Goal: Information Seeking & Learning: Check status

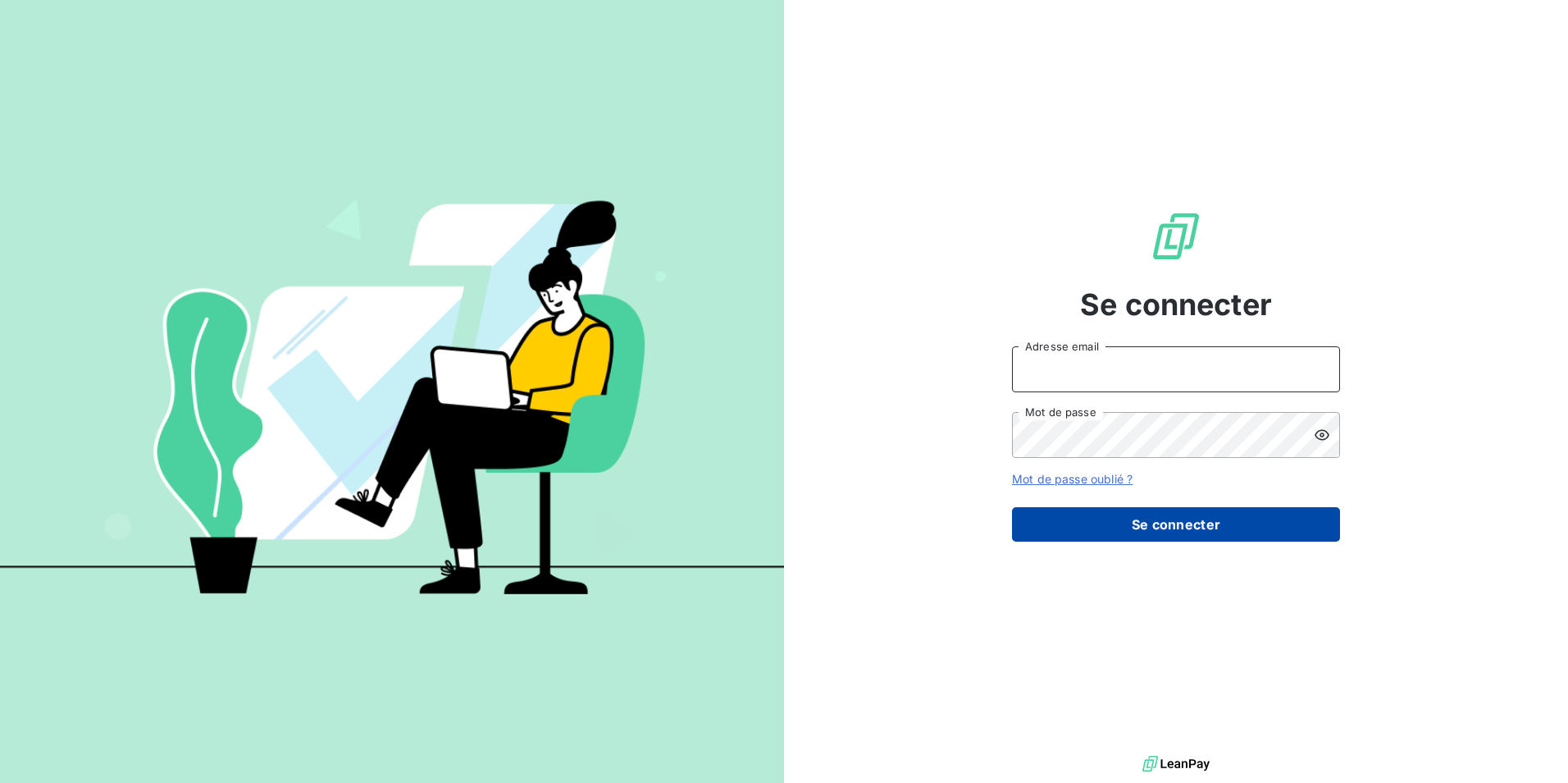
type input "kamil.hassani@fedrigoni.com"
click at [1153, 535] on button "Se connecter" at bounding box center [1176, 525] width 328 height 35
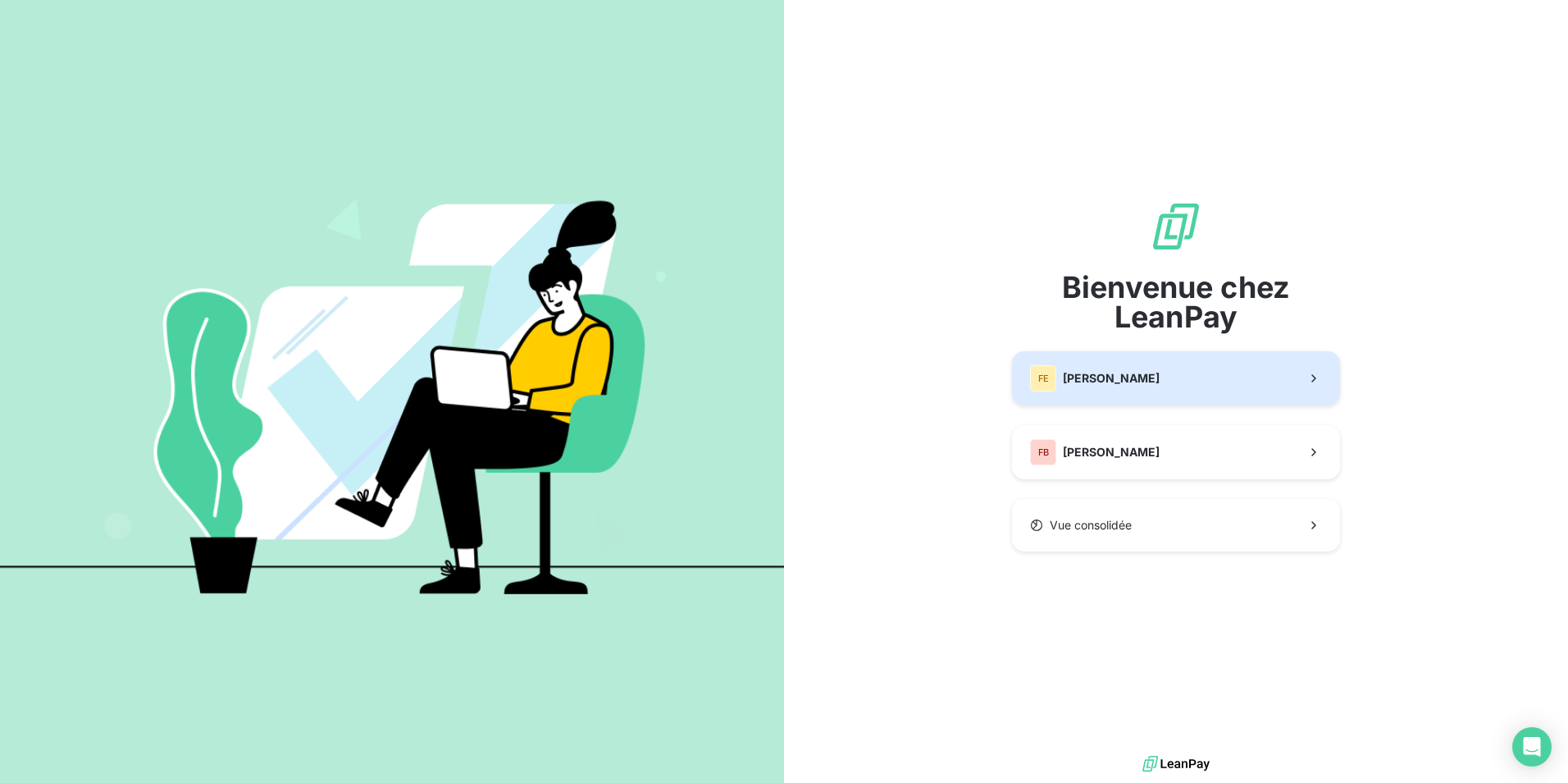
click at [1151, 394] on button "FE Fedrigoni" at bounding box center [1176, 377] width 328 height 54
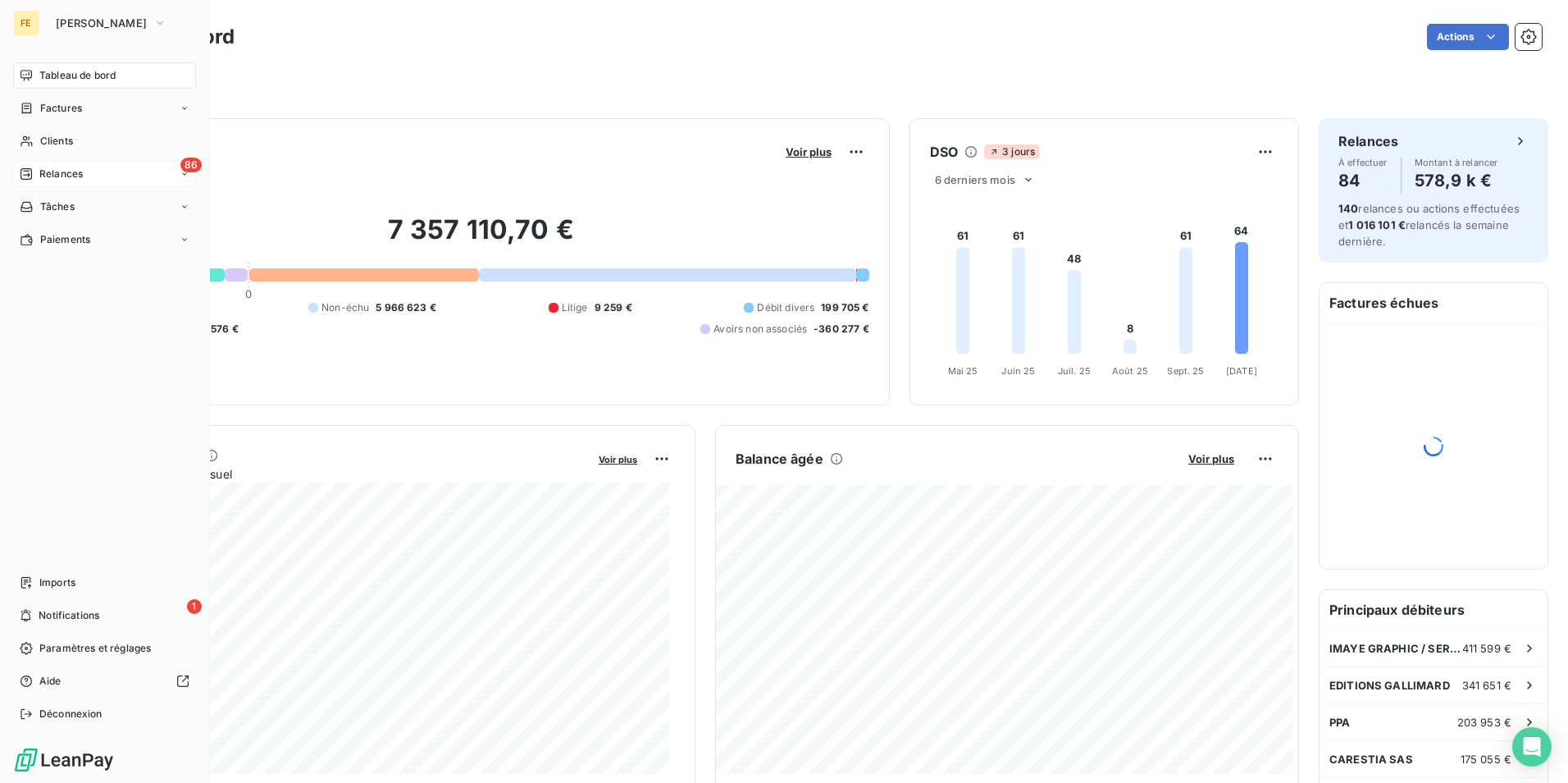
click at [22, 166] on div "Relances" at bounding box center [51, 174] width 63 height 15
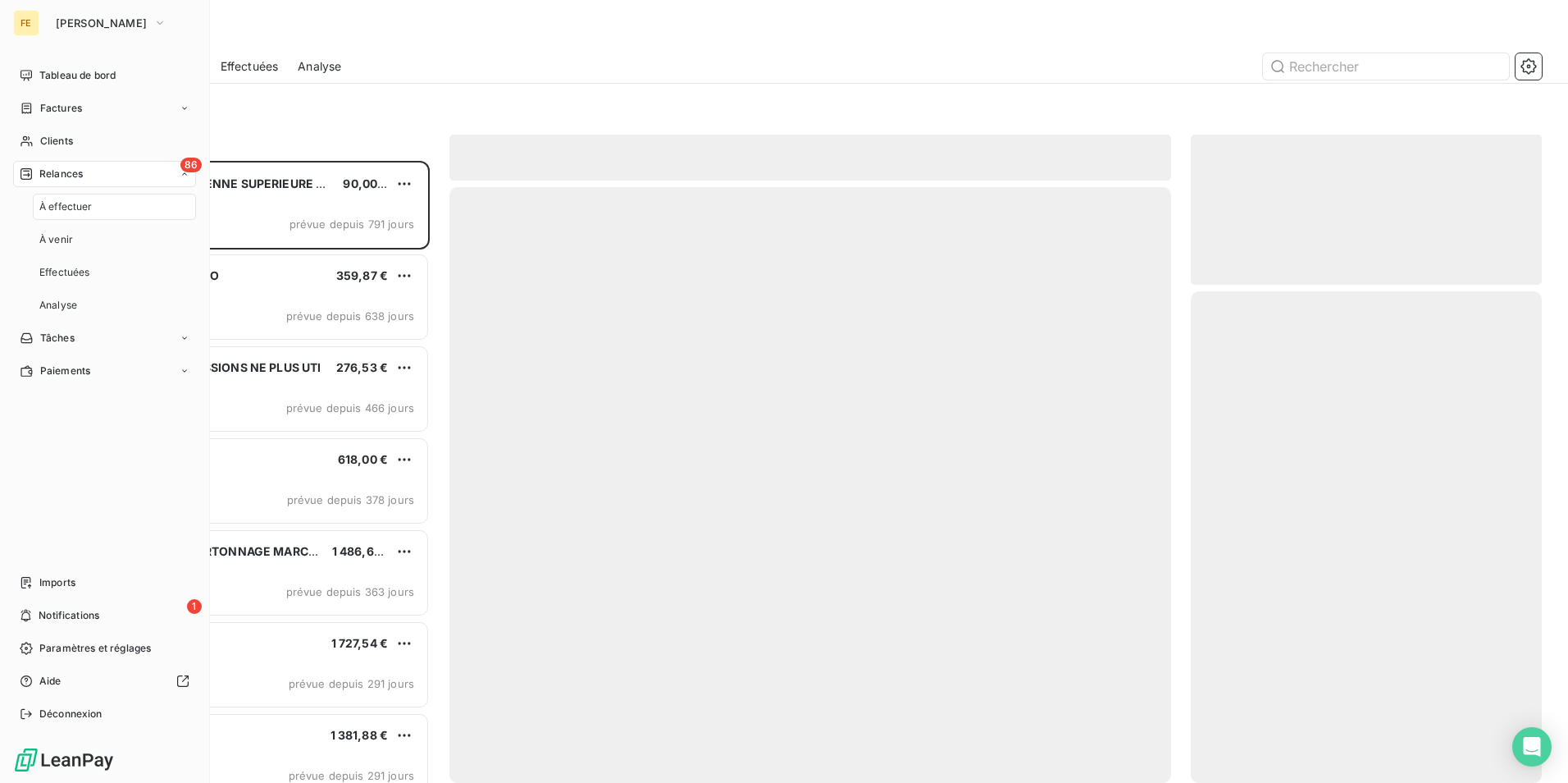
scroll to position [610, 338]
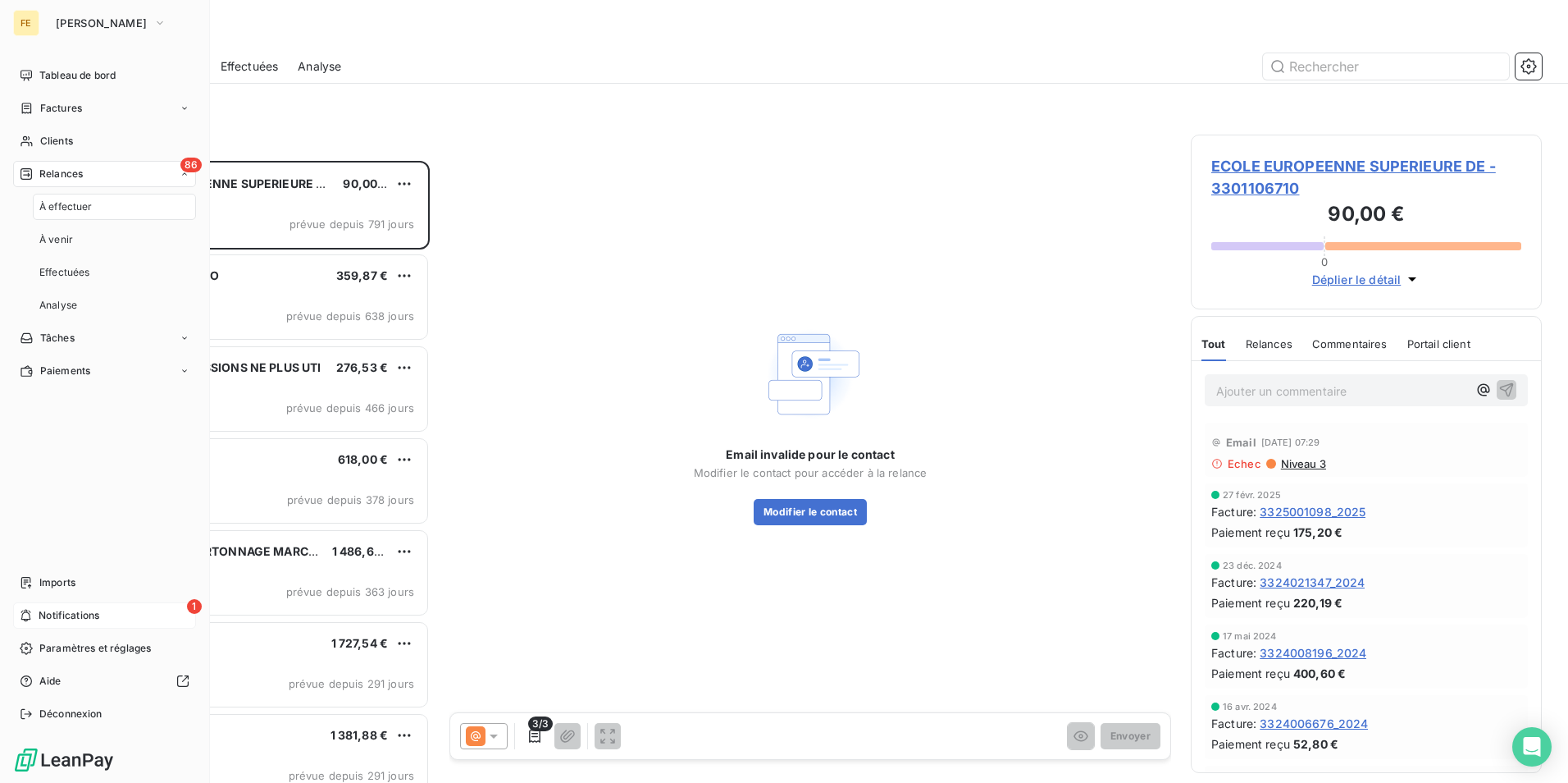
click at [114, 603] on div "1 Notifications" at bounding box center [104, 616] width 183 height 26
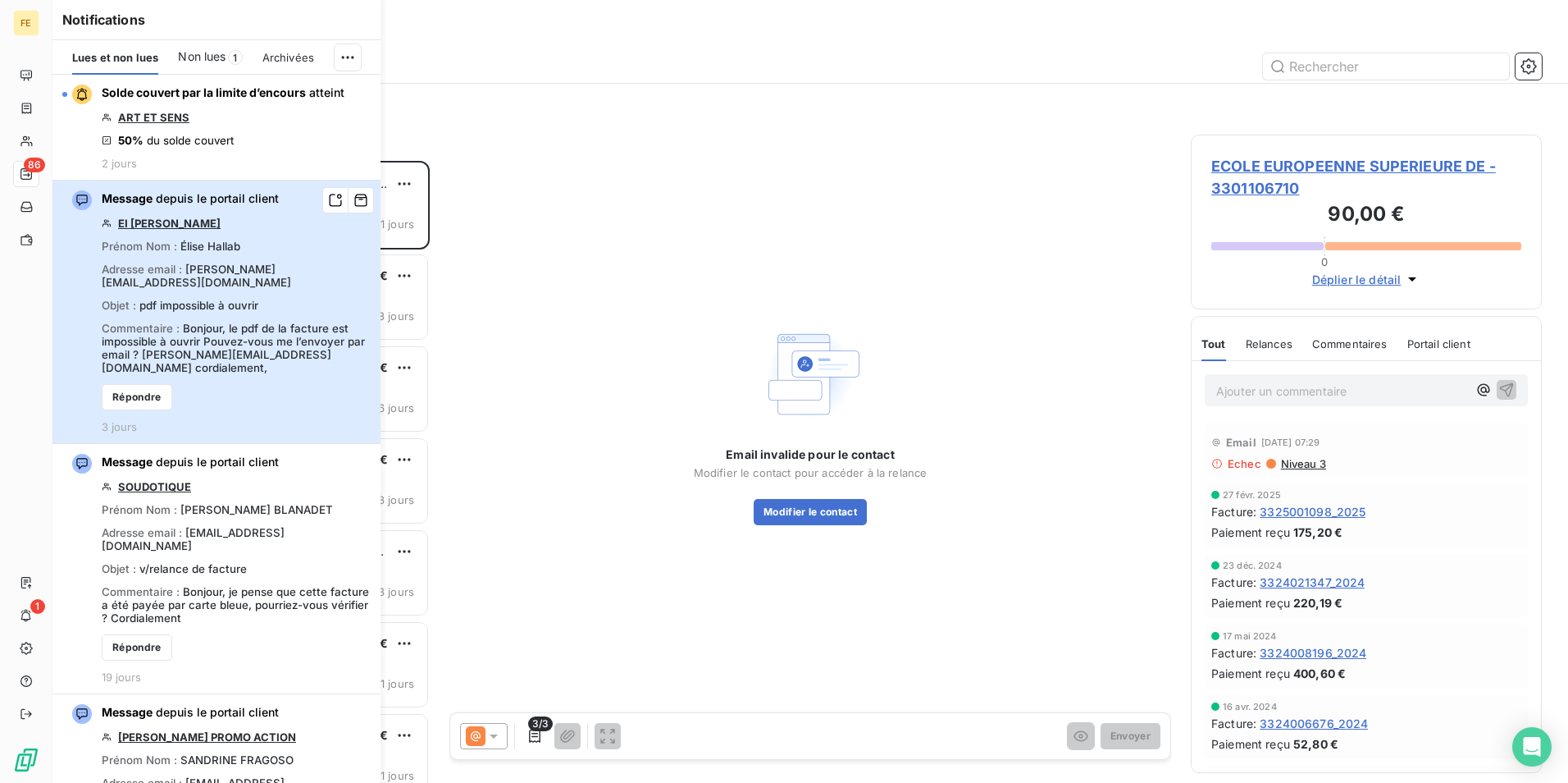
click at [274, 261] on div "Message depuis le portail client EI ELISE HALLAB Prénom Nom : Élise Hallab Adre…" at bounding box center [236, 311] width 269 height 243
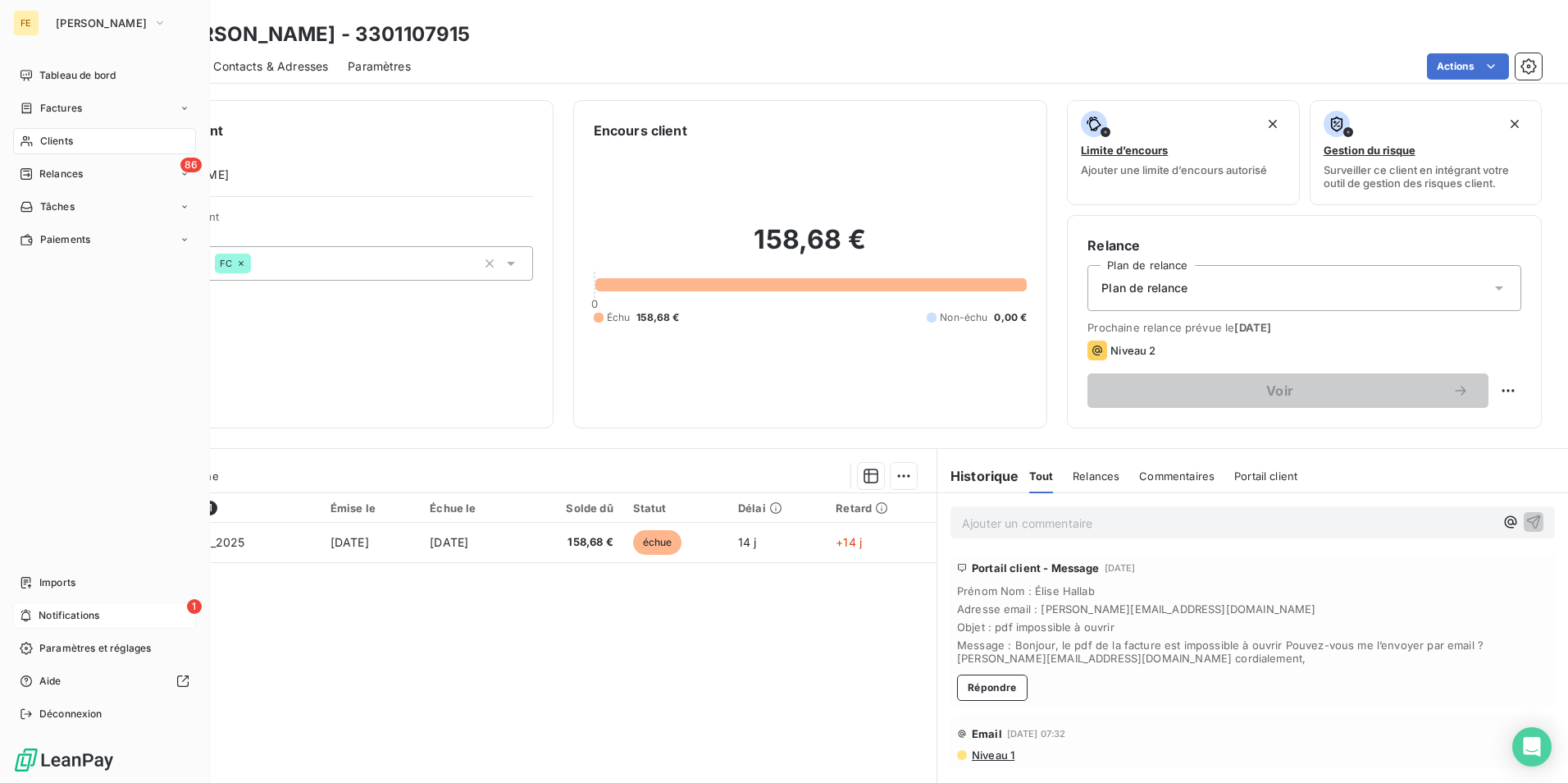
click at [160, 603] on div "1 Notifications" at bounding box center [104, 616] width 183 height 26
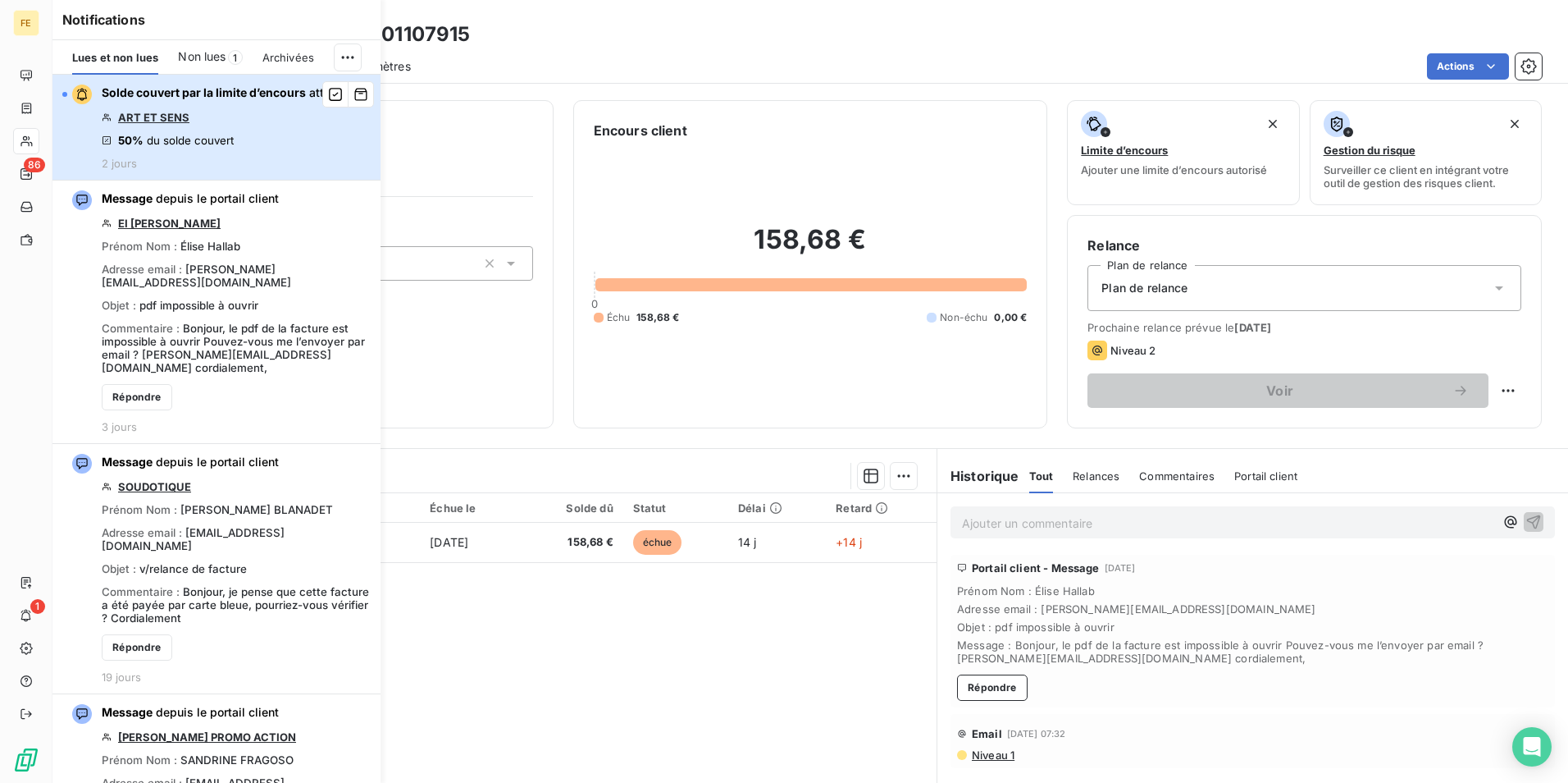
click at [290, 167] on div "Solde couvert par la limite d’encours atteint ART ET SENS 50% du solde couvert …" at bounding box center [223, 127] width 242 height 85
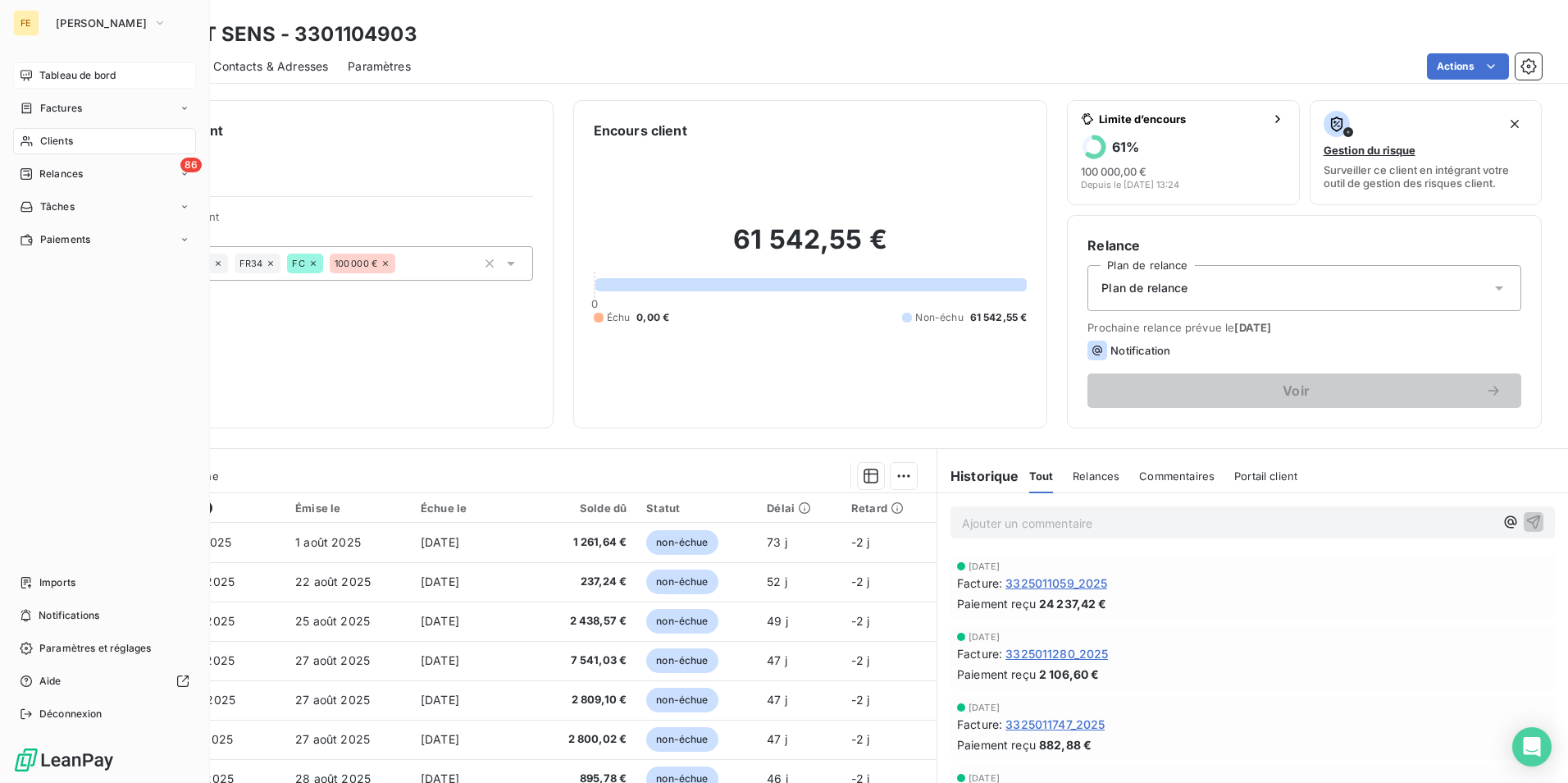
click at [73, 78] on span "Tableau de bord" at bounding box center [78, 75] width 76 height 15
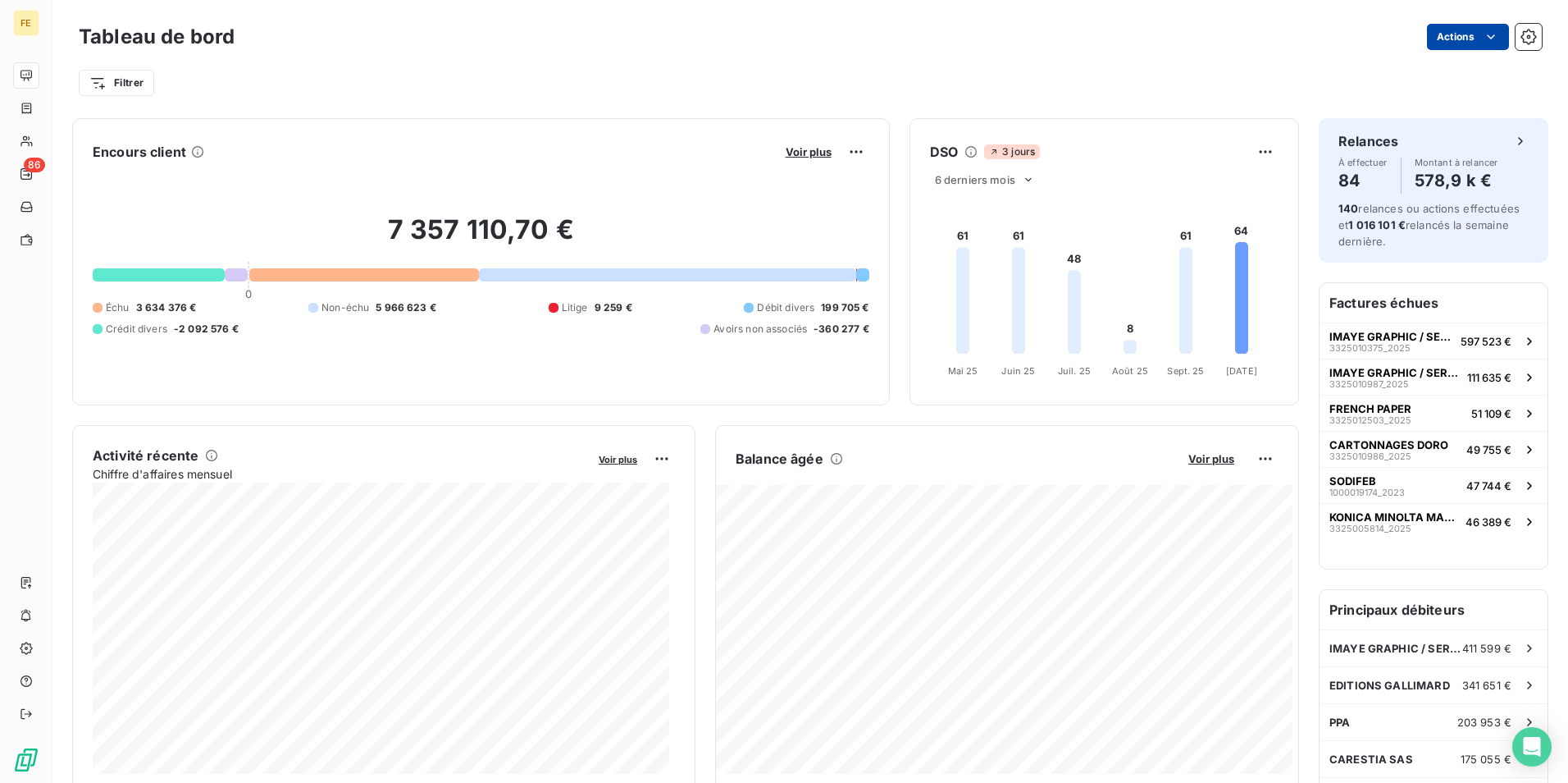
click at [1480, 46] on html "FE 86 Tableau de bord Actions Filtrer Encours client Voir plus 7 357 110,70 € 0…" at bounding box center [784, 392] width 1568 height 783
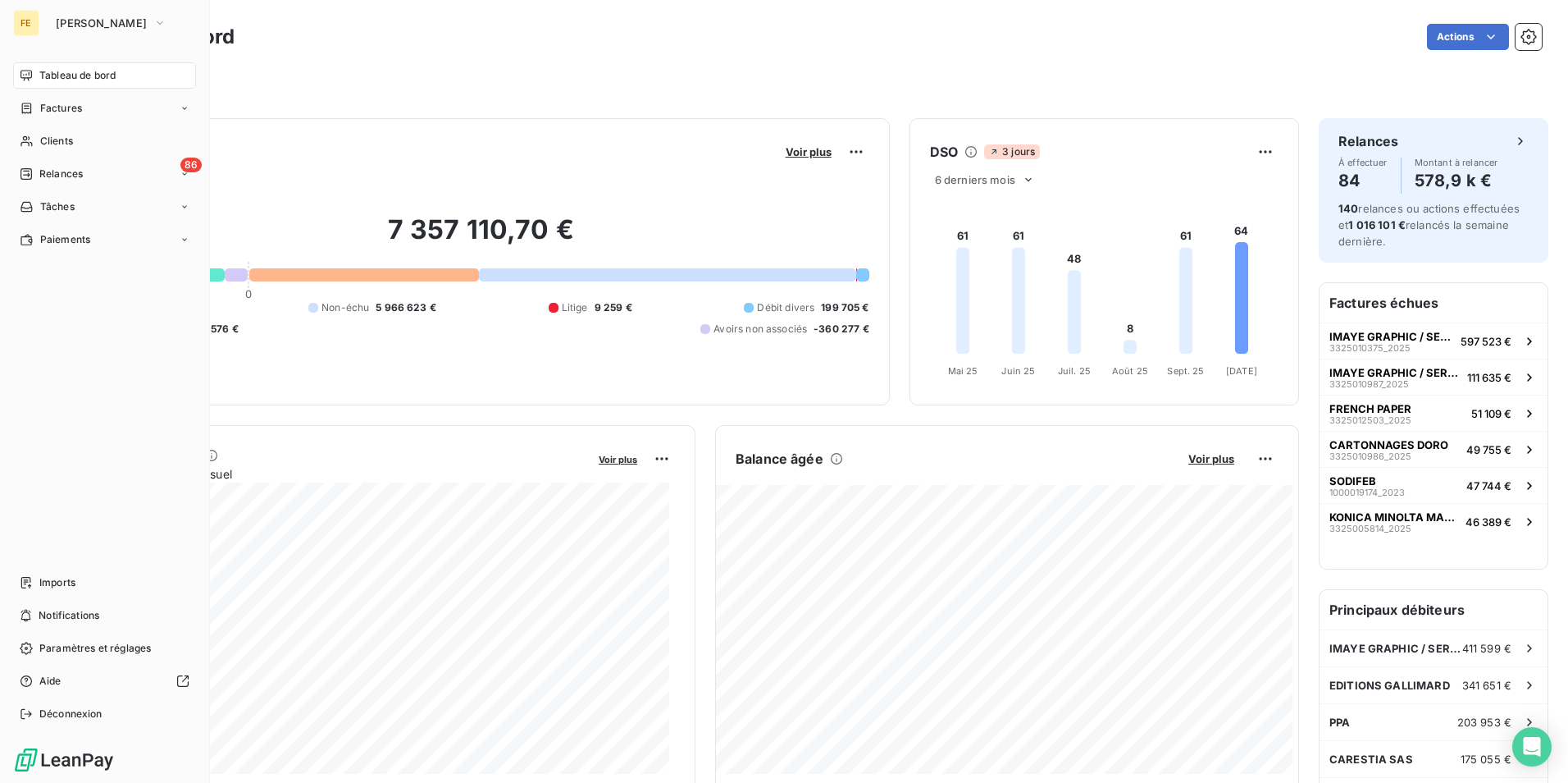
click at [22, 146] on html "FE Fedrigoni Tableau de bord Factures Clients 86 Relances Tâches Paiements Impo…" at bounding box center [784, 392] width 1568 height 783
click at [31, 144] on icon at bounding box center [26, 142] width 14 height 13
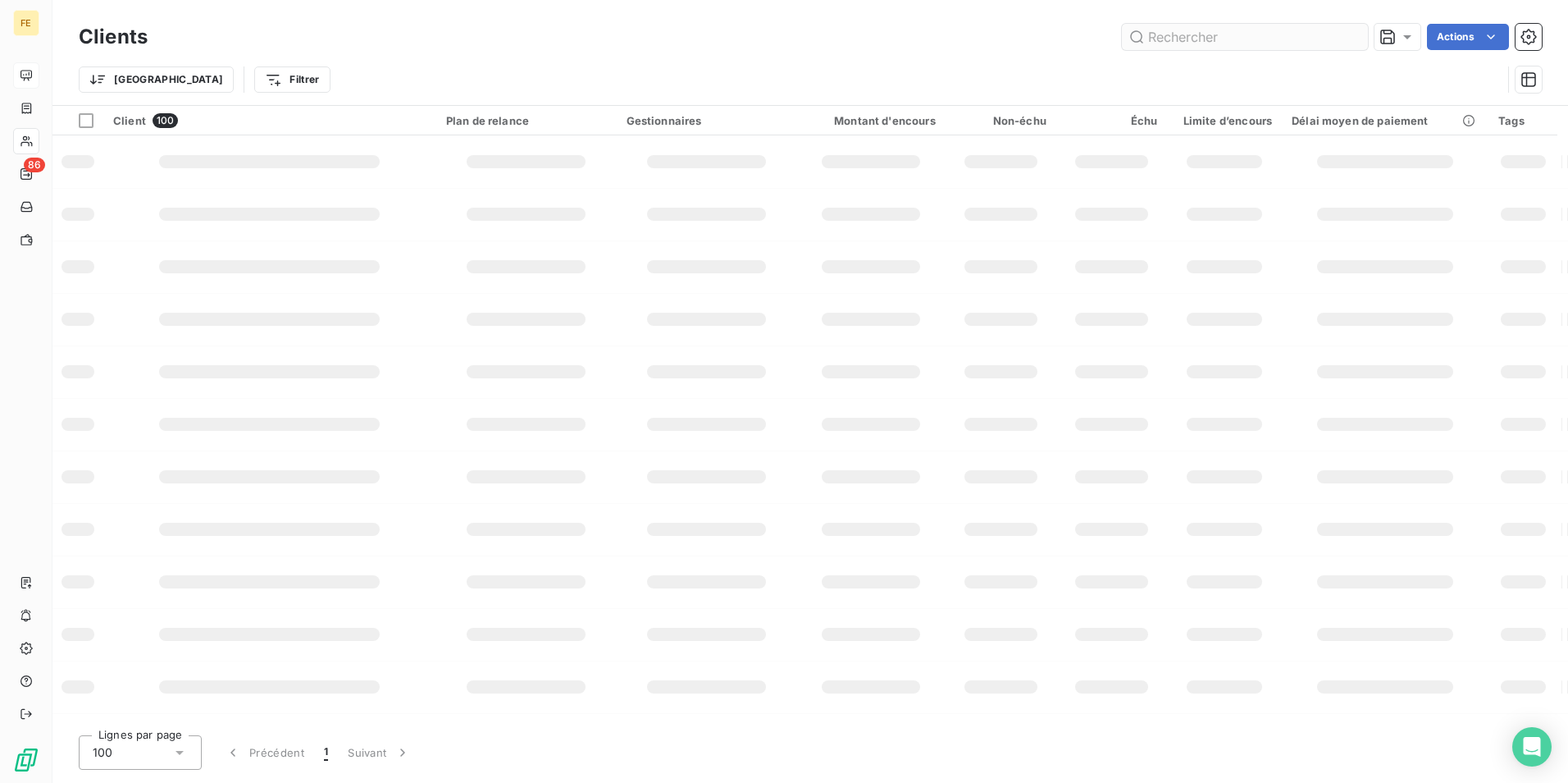
click at [1287, 31] on input "text" at bounding box center [1244, 37] width 246 height 26
type input "GAZE"
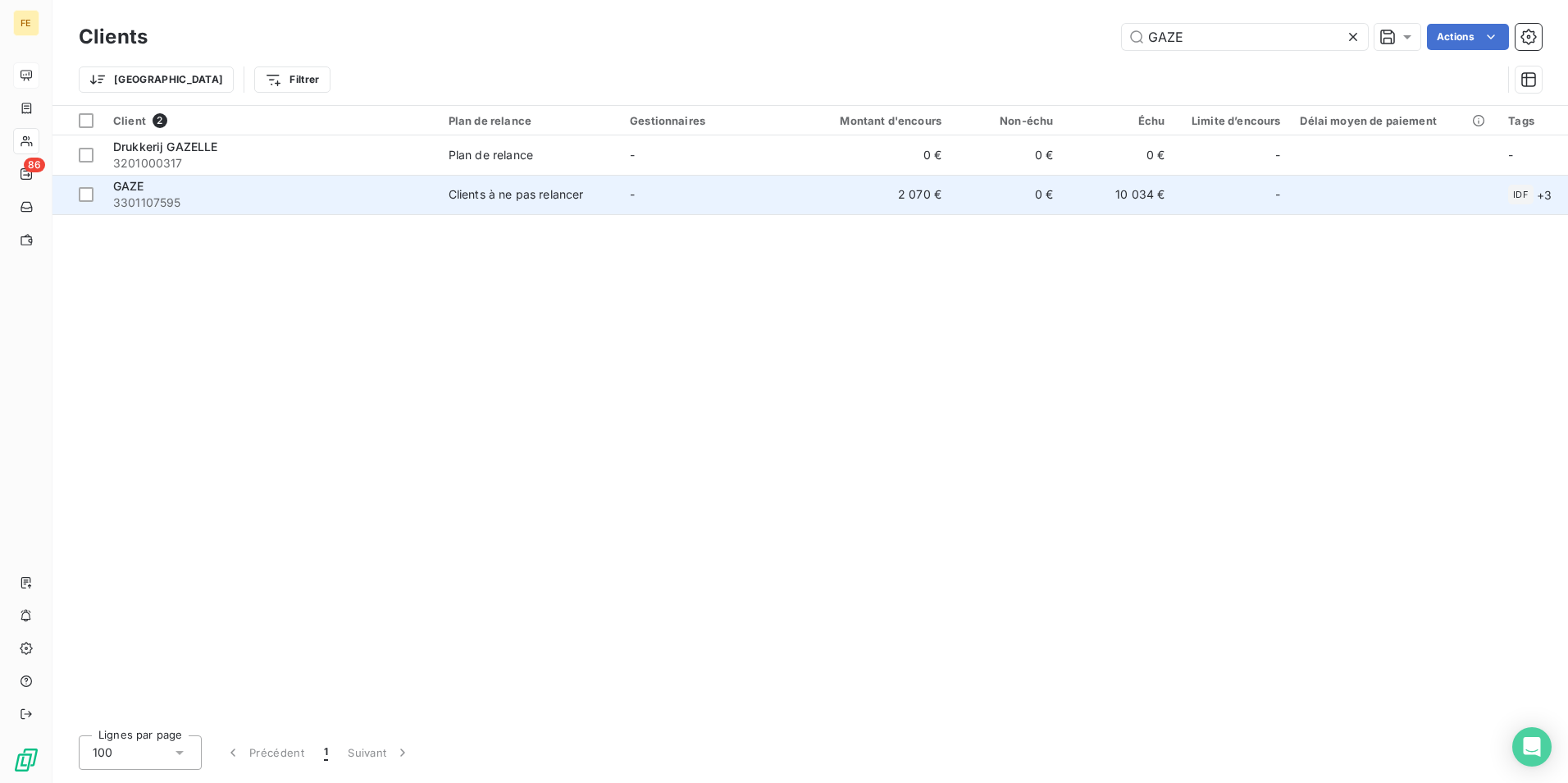
click at [502, 196] on div "Clients à ne pas relancer" at bounding box center [516, 195] width 136 height 17
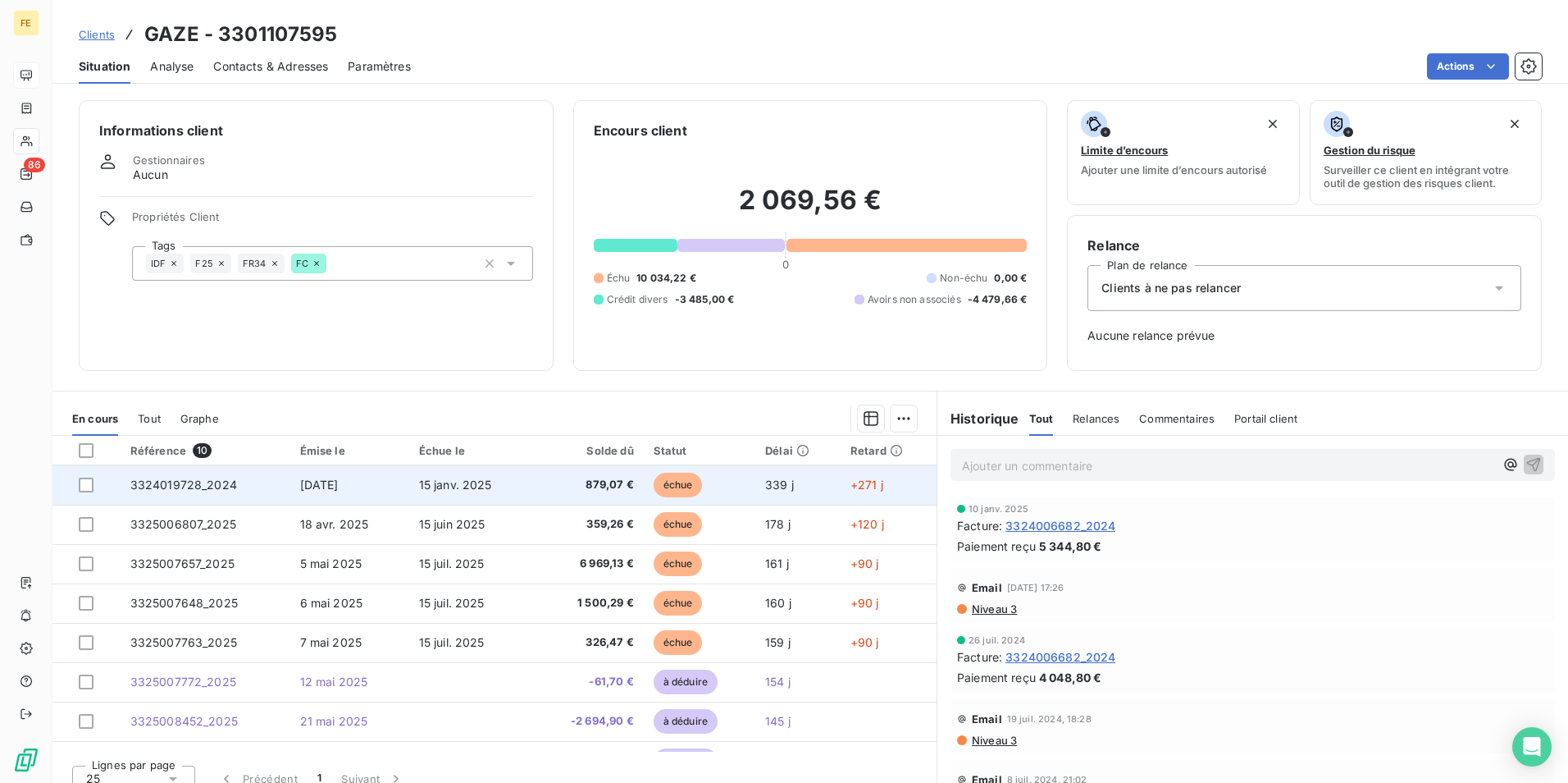
click at [186, 486] on span "3324019728_2024" at bounding box center [184, 484] width 107 height 14
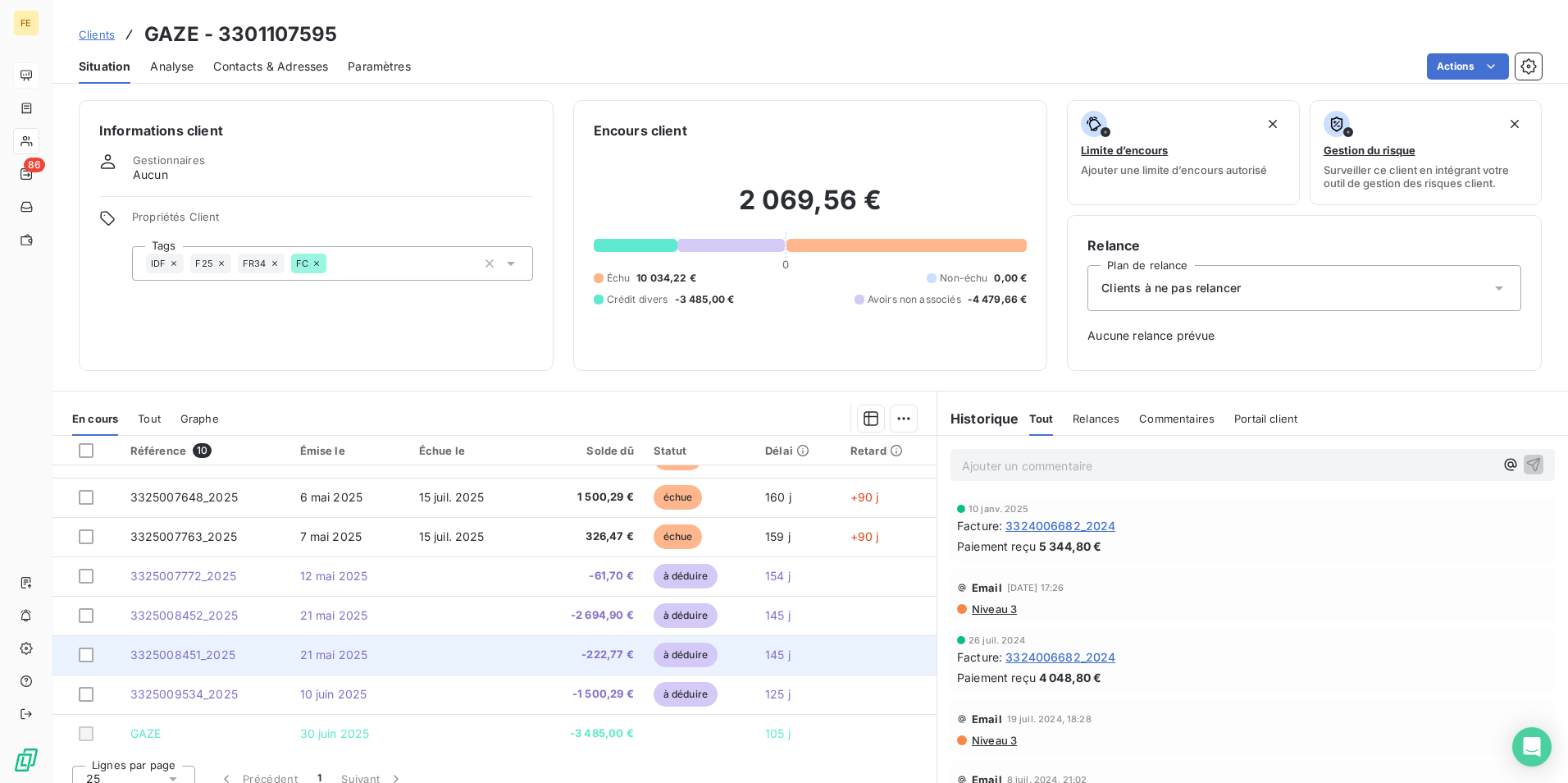
scroll to position [108, 0]
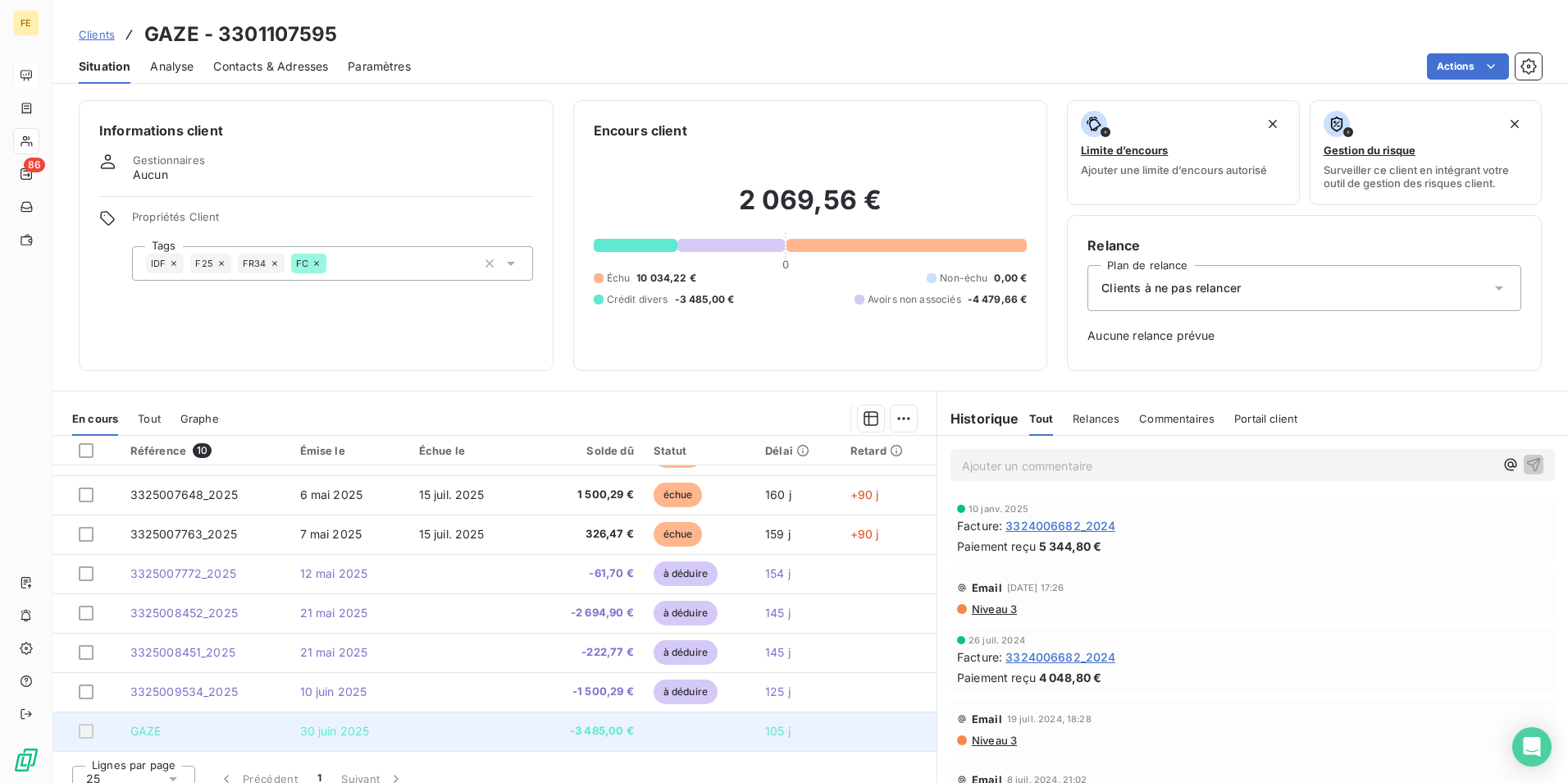
click at [284, 730] on td "GAZE" at bounding box center [205, 732] width 170 height 40
click at [315, 726] on span "30 juin 2025" at bounding box center [335, 730] width 70 height 14
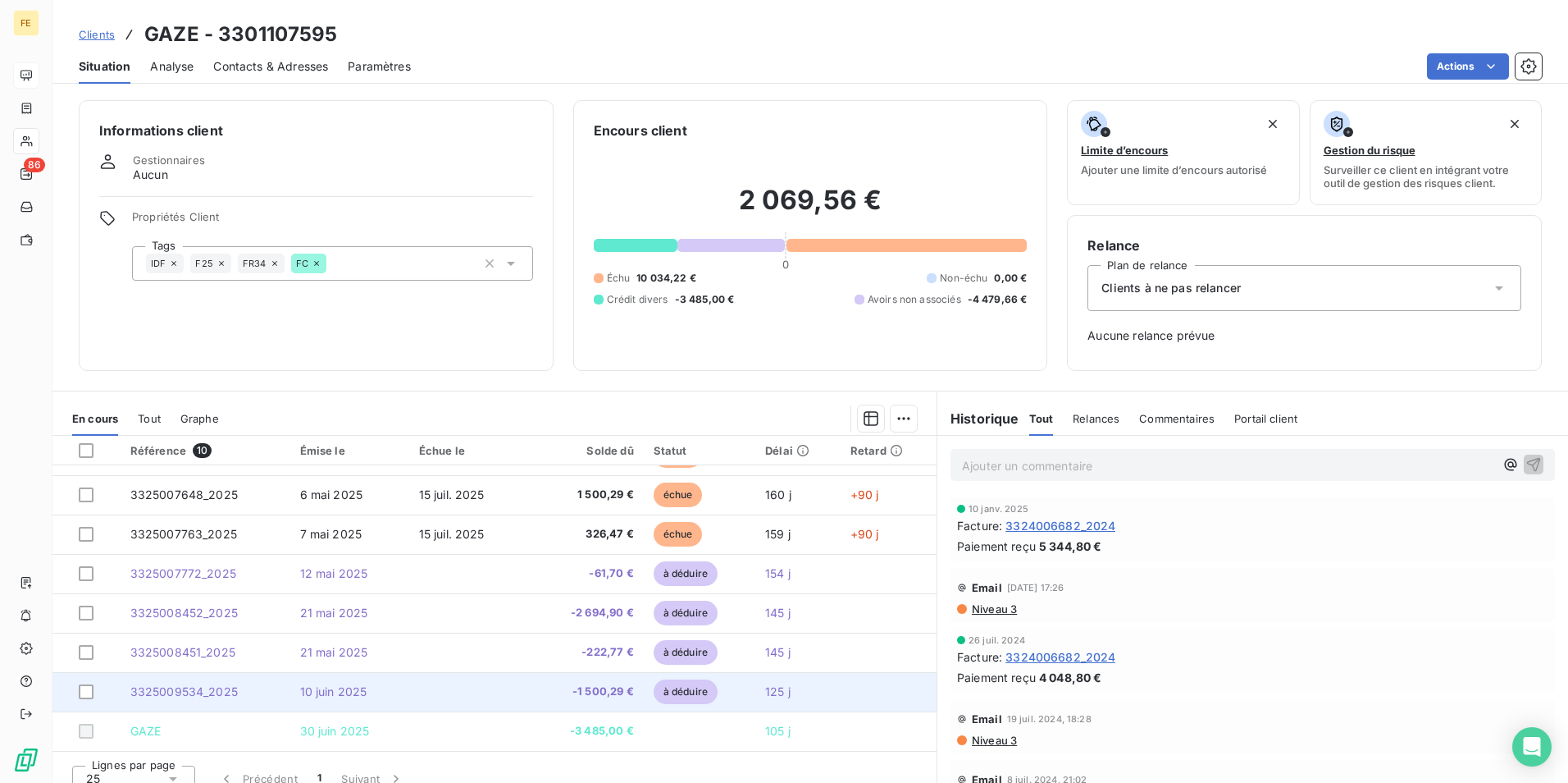
click at [290, 699] on td "10 juin 2025" at bounding box center [350, 692] width 119 height 40
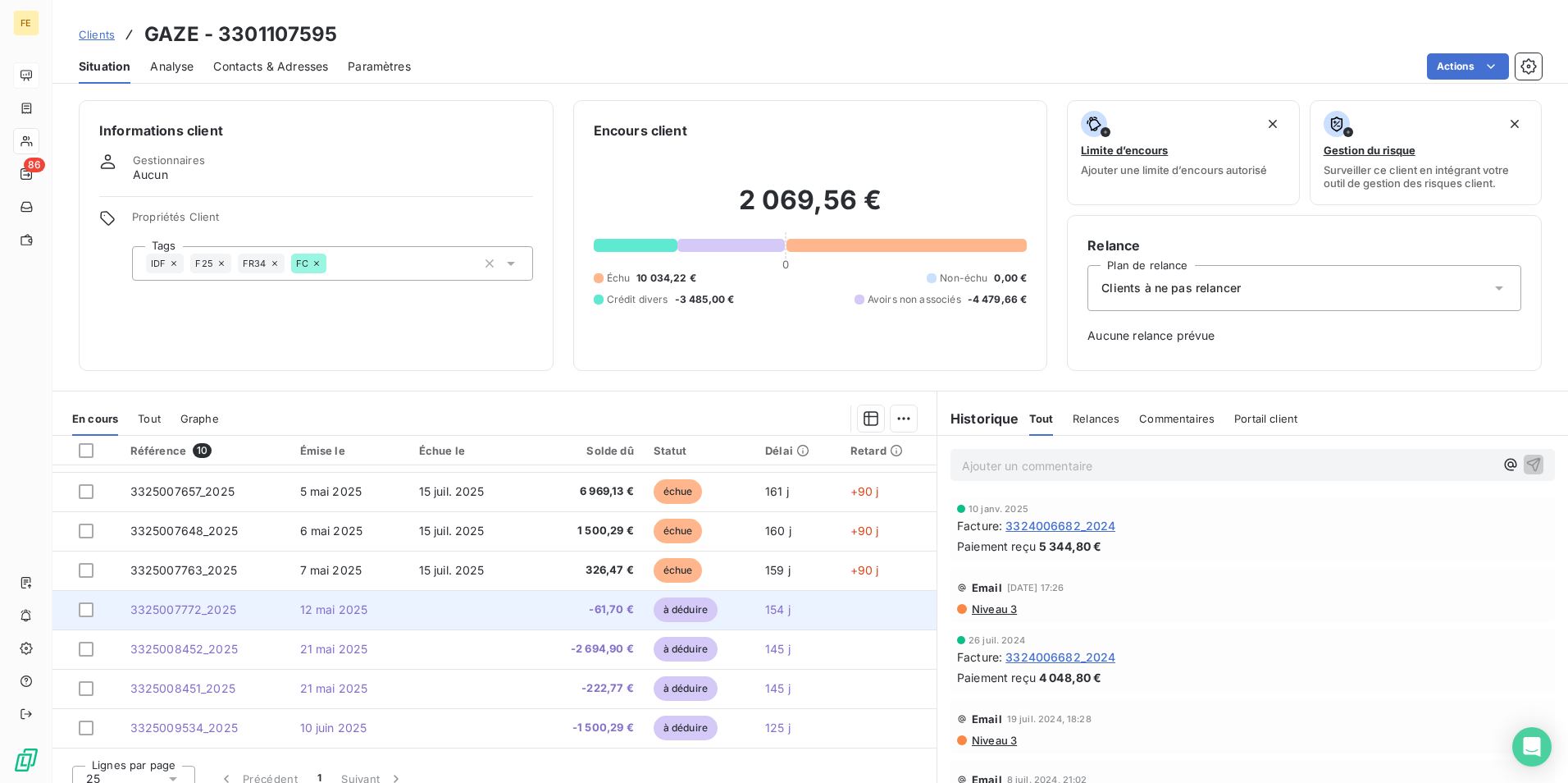
scroll to position [108, 0]
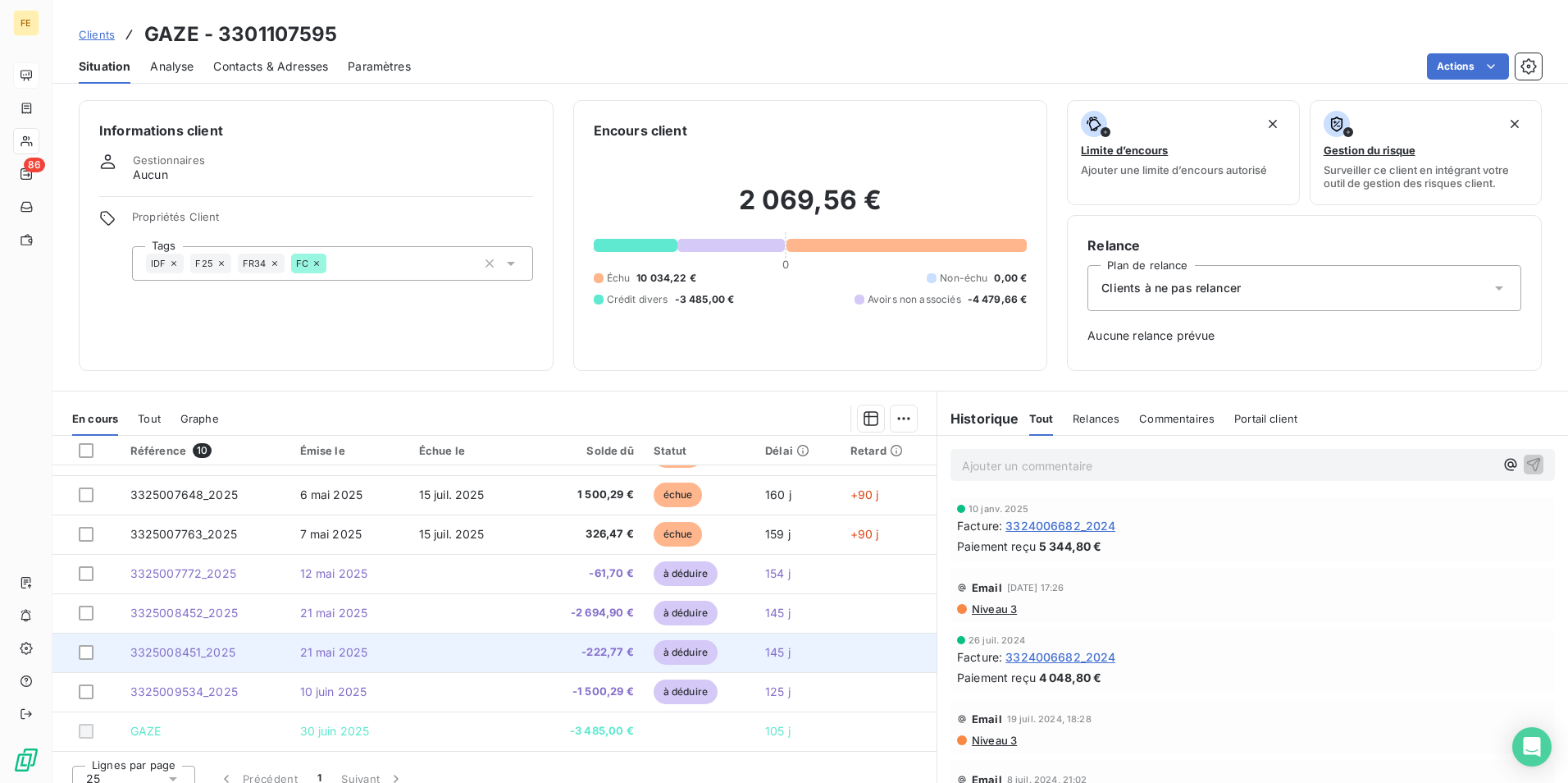
click at [275, 662] on td "3325008451_2025" at bounding box center [205, 652] width 170 height 40
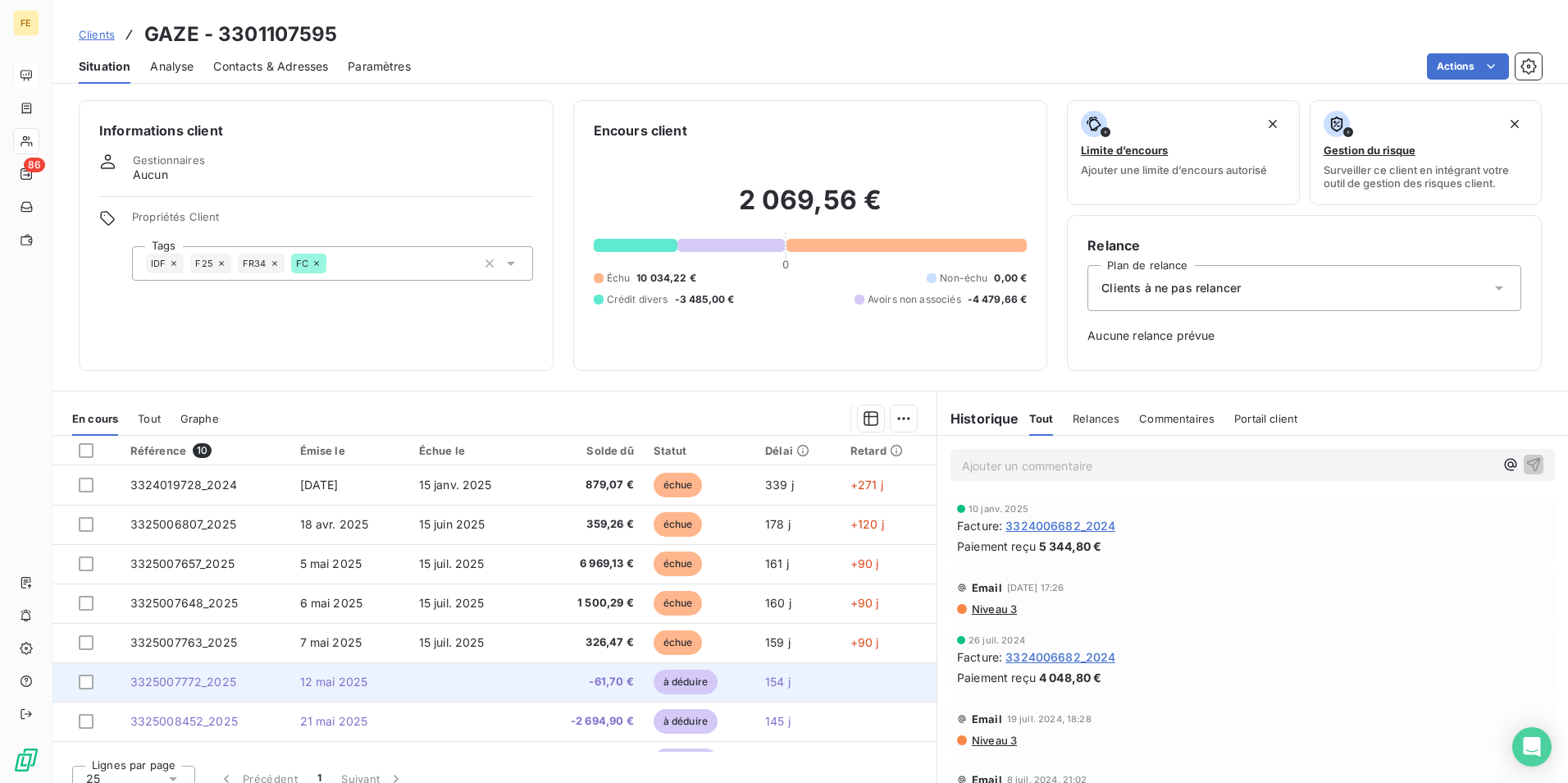
click at [245, 688] on td "3325007772_2025" at bounding box center [205, 682] width 170 height 40
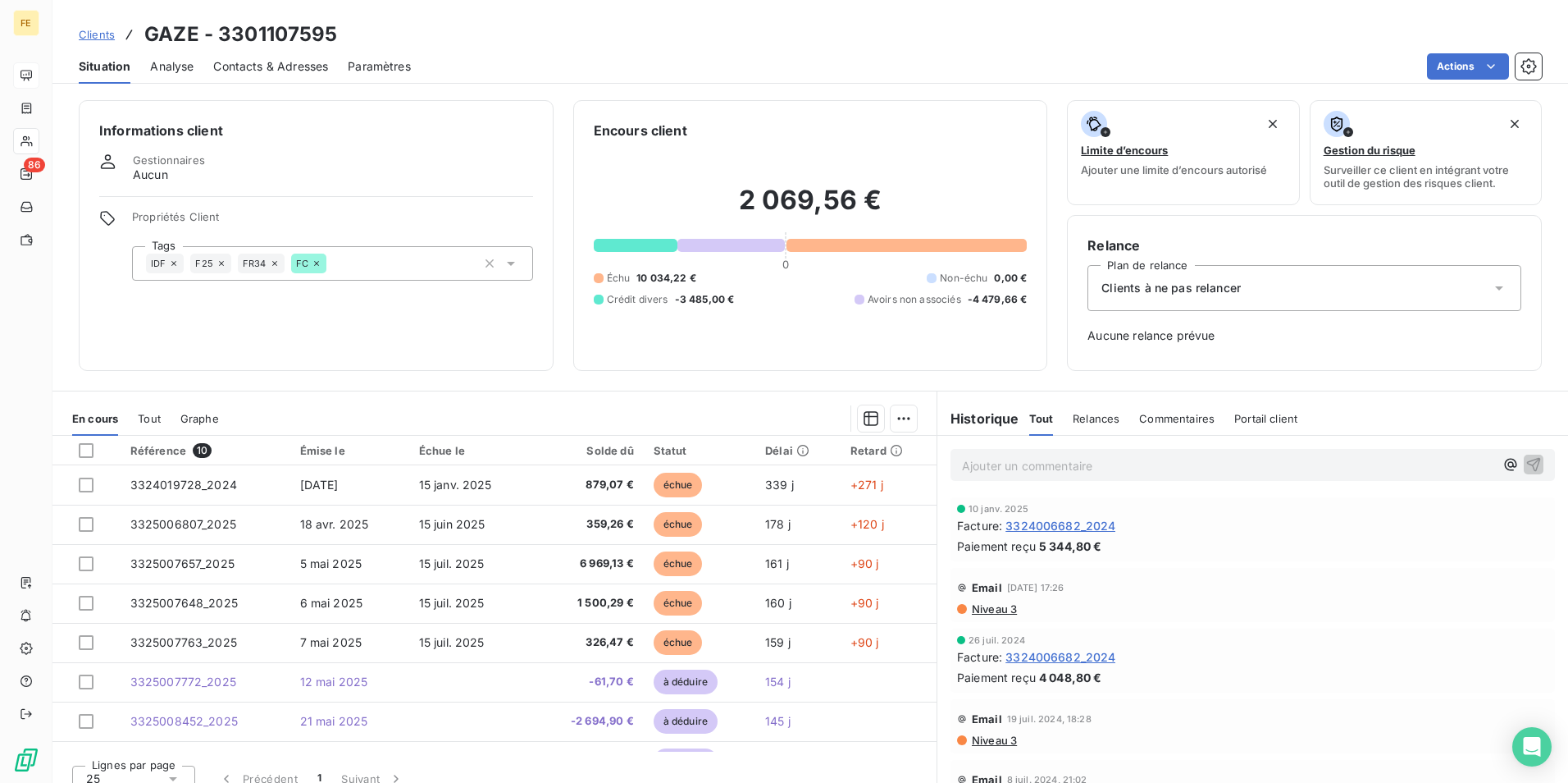
click at [151, 424] on span "Tout" at bounding box center [150, 419] width 23 height 13
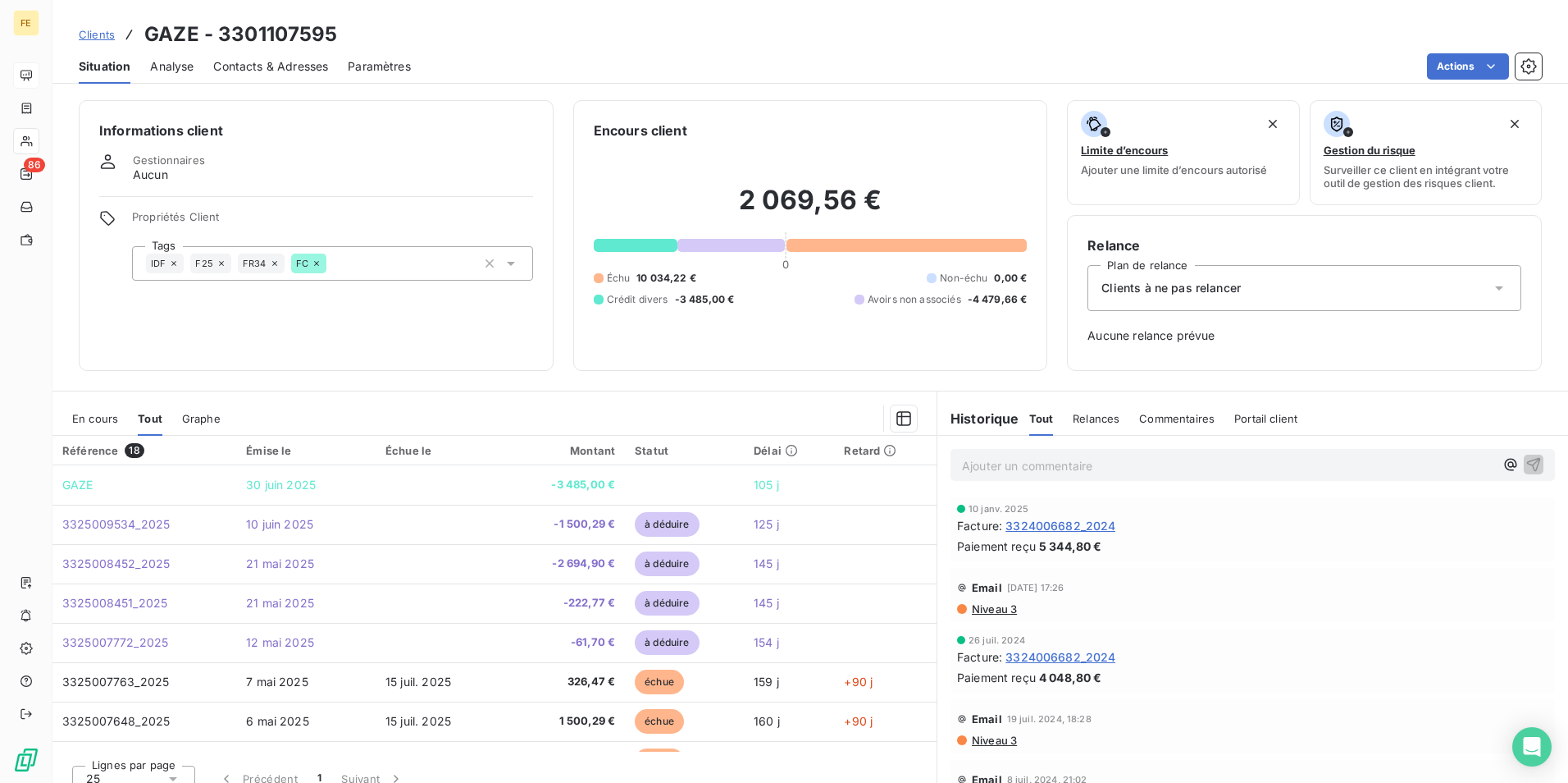
click at [94, 411] on div "En cours" at bounding box center [95, 419] width 46 height 35
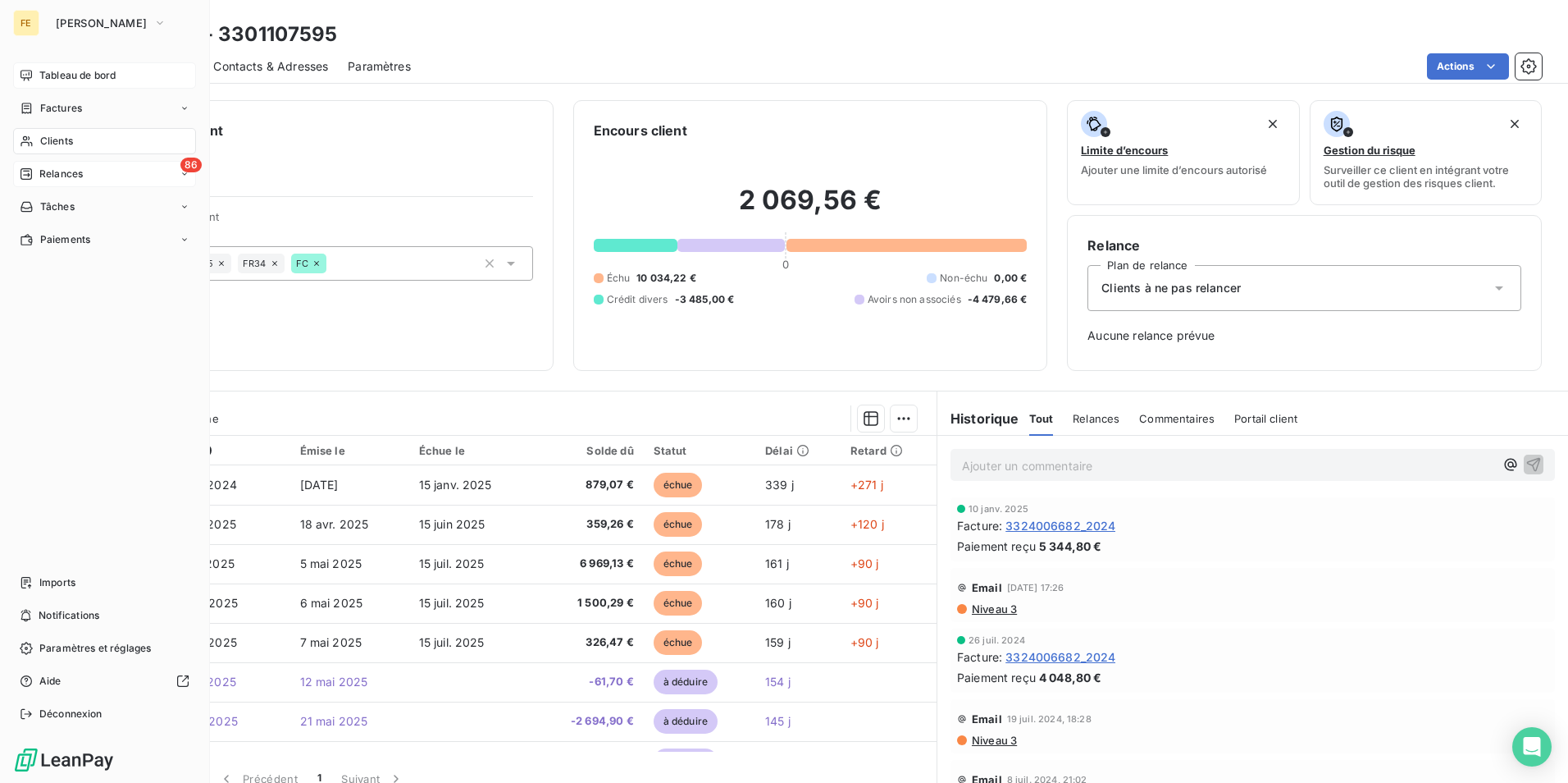
click at [173, 176] on div "86 Relances" at bounding box center [104, 174] width 183 height 26
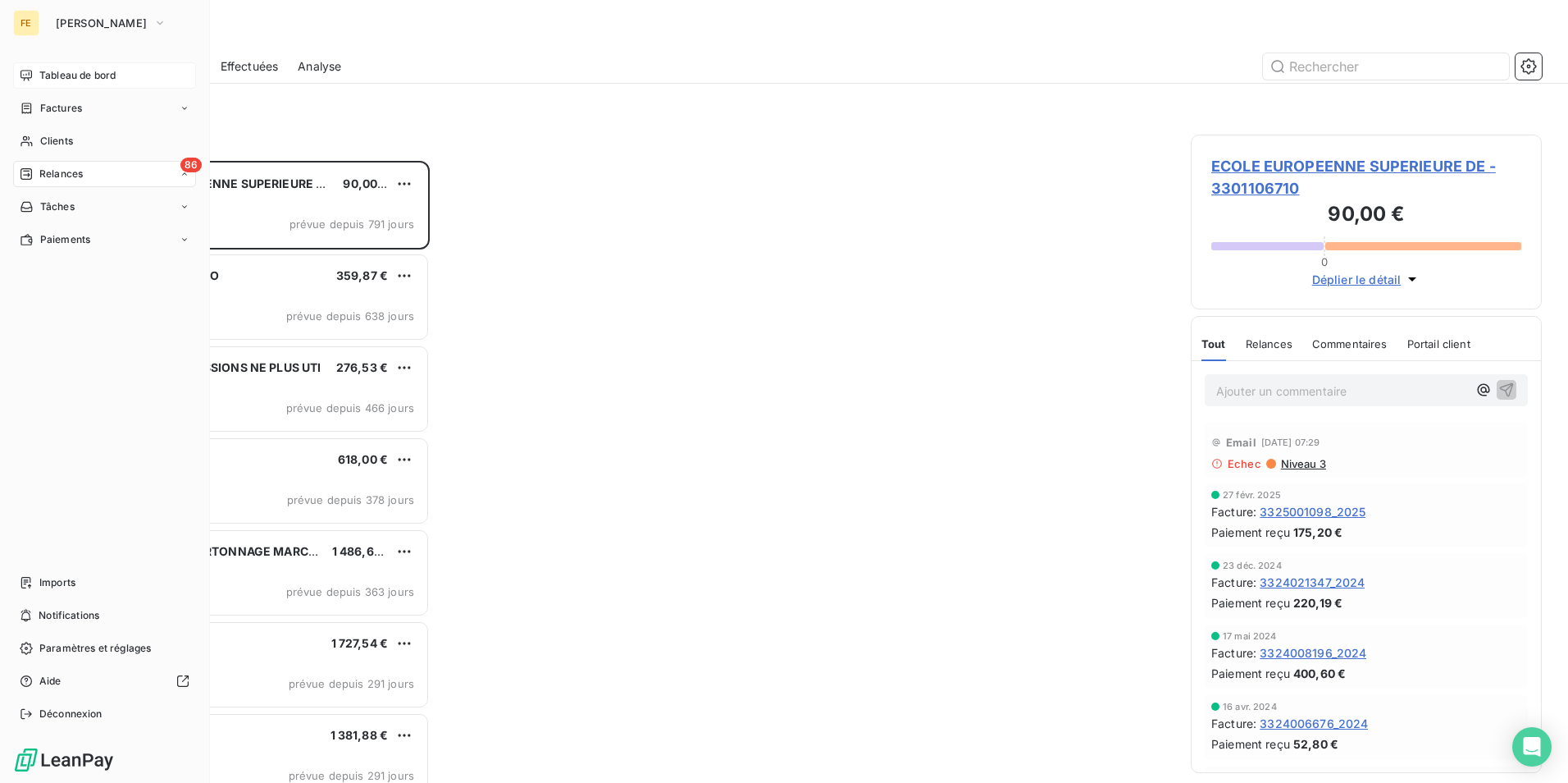
scroll to position [610, 338]
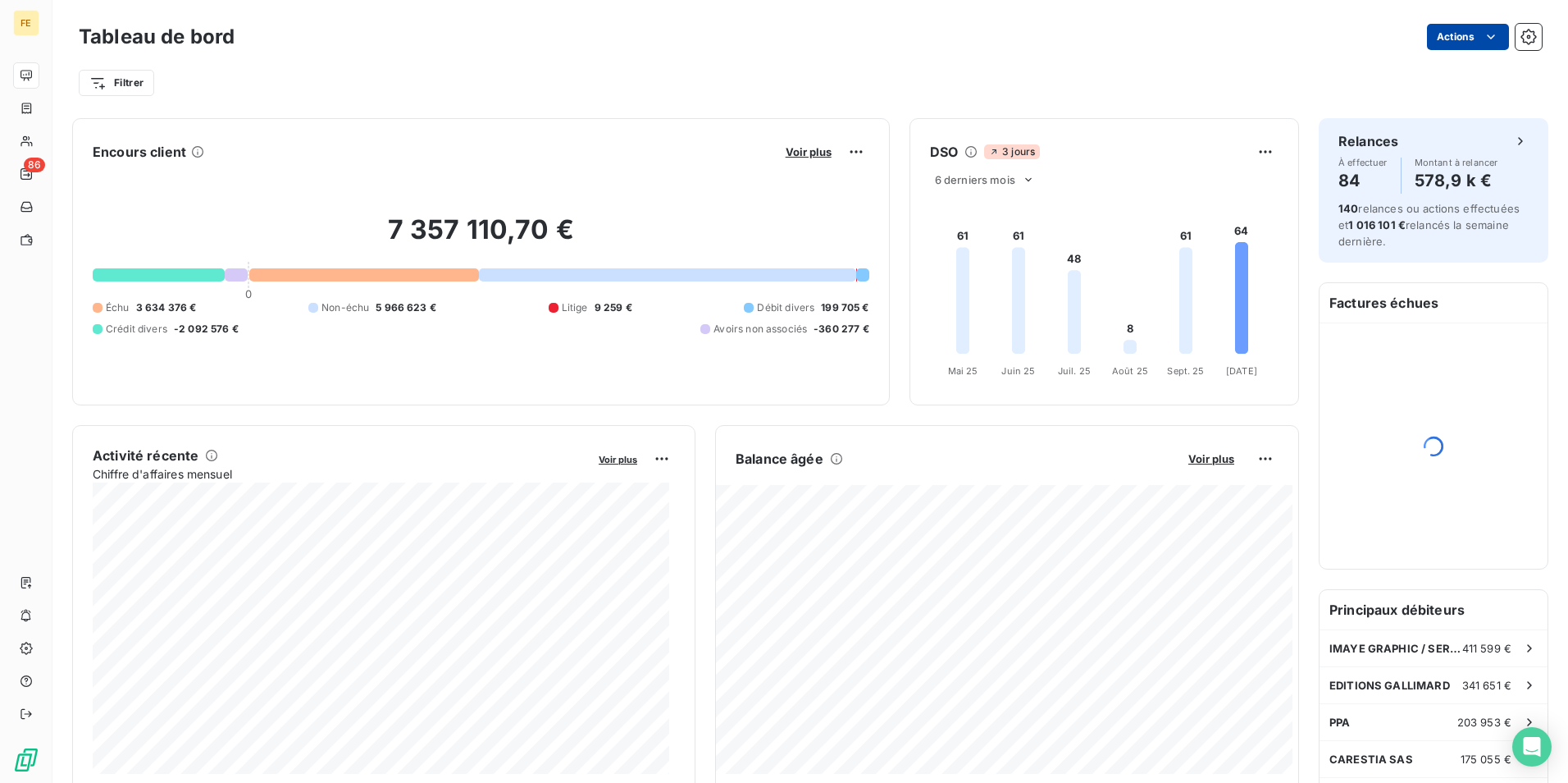
click at [1440, 40] on html "FE 86 Tableau de bord Actions Filtrer Encours client Voir plus 7 357 110,70 € 0…" at bounding box center [784, 392] width 1568 height 783
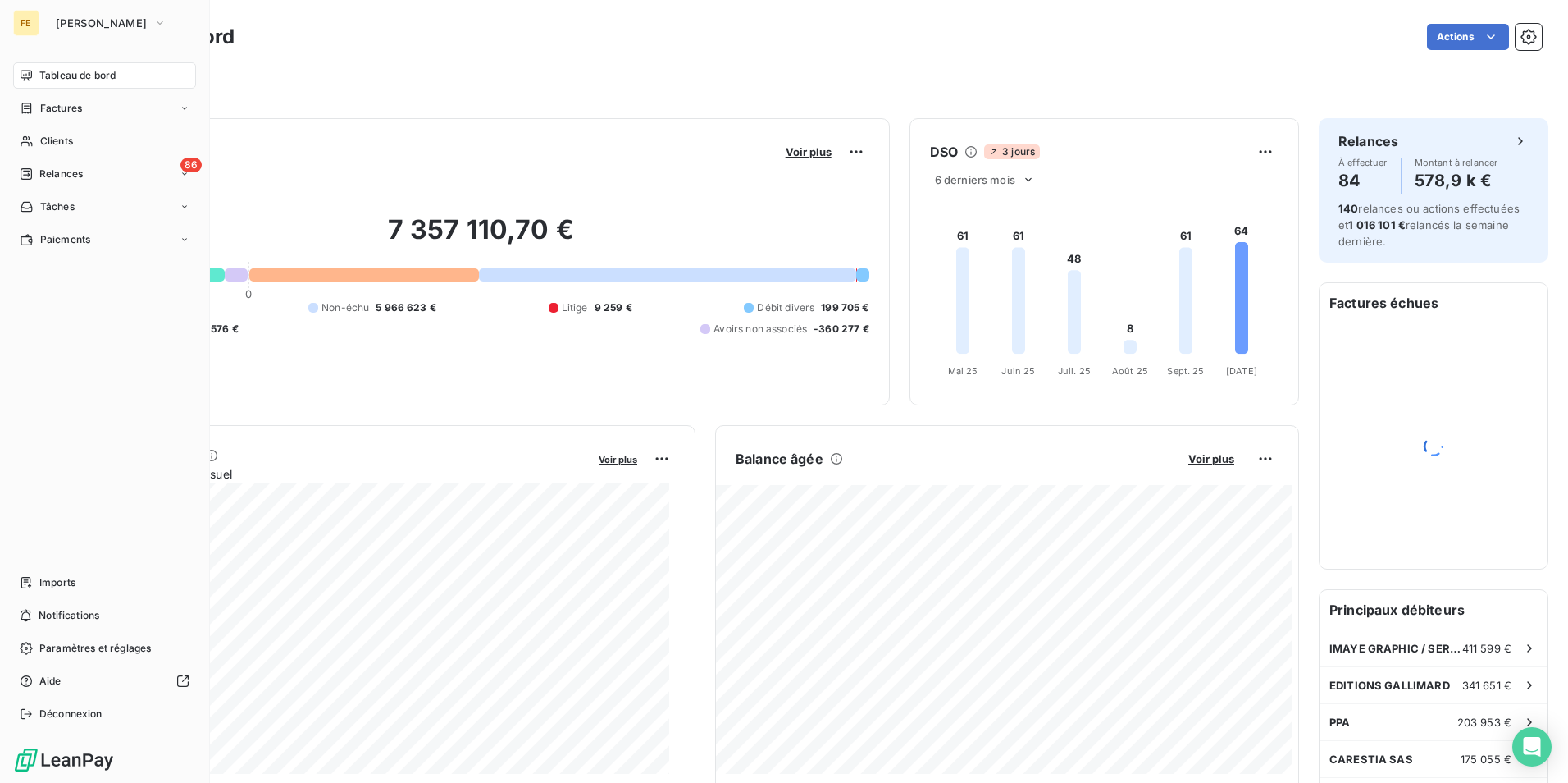
click at [29, 25] on html "FE Fedrigoni Tableau de bord Factures Clients 86 Relances Tâches Paiements Impo…" at bounding box center [784, 392] width 1568 height 783
click at [181, 180] on div "86 Relances" at bounding box center [104, 174] width 183 height 26
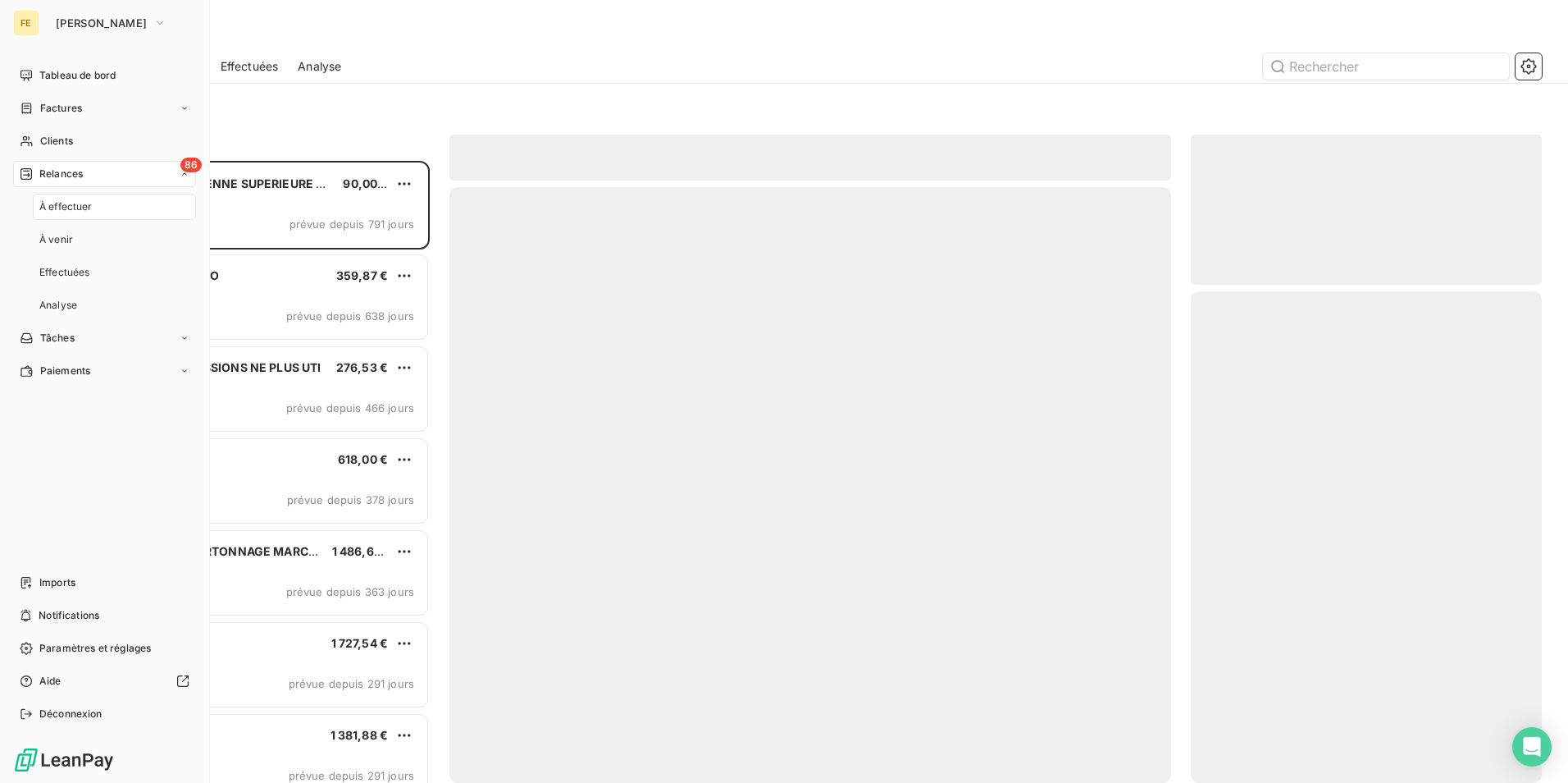
scroll to position [610, 338]
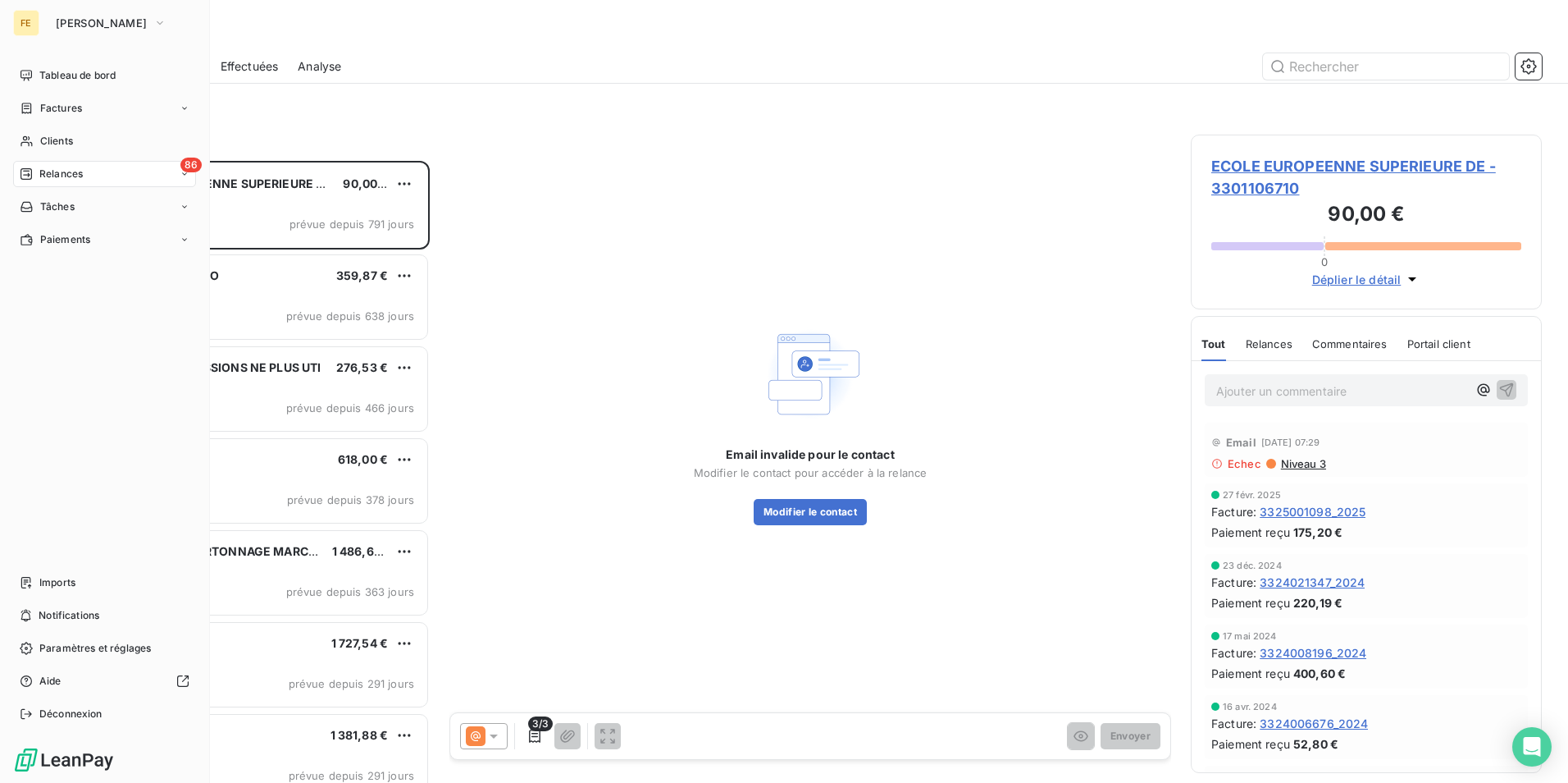
click at [62, 167] on span "Relances" at bounding box center [61, 174] width 44 height 15
click at [71, 140] on span "Clients" at bounding box center [57, 142] width 33 height 15
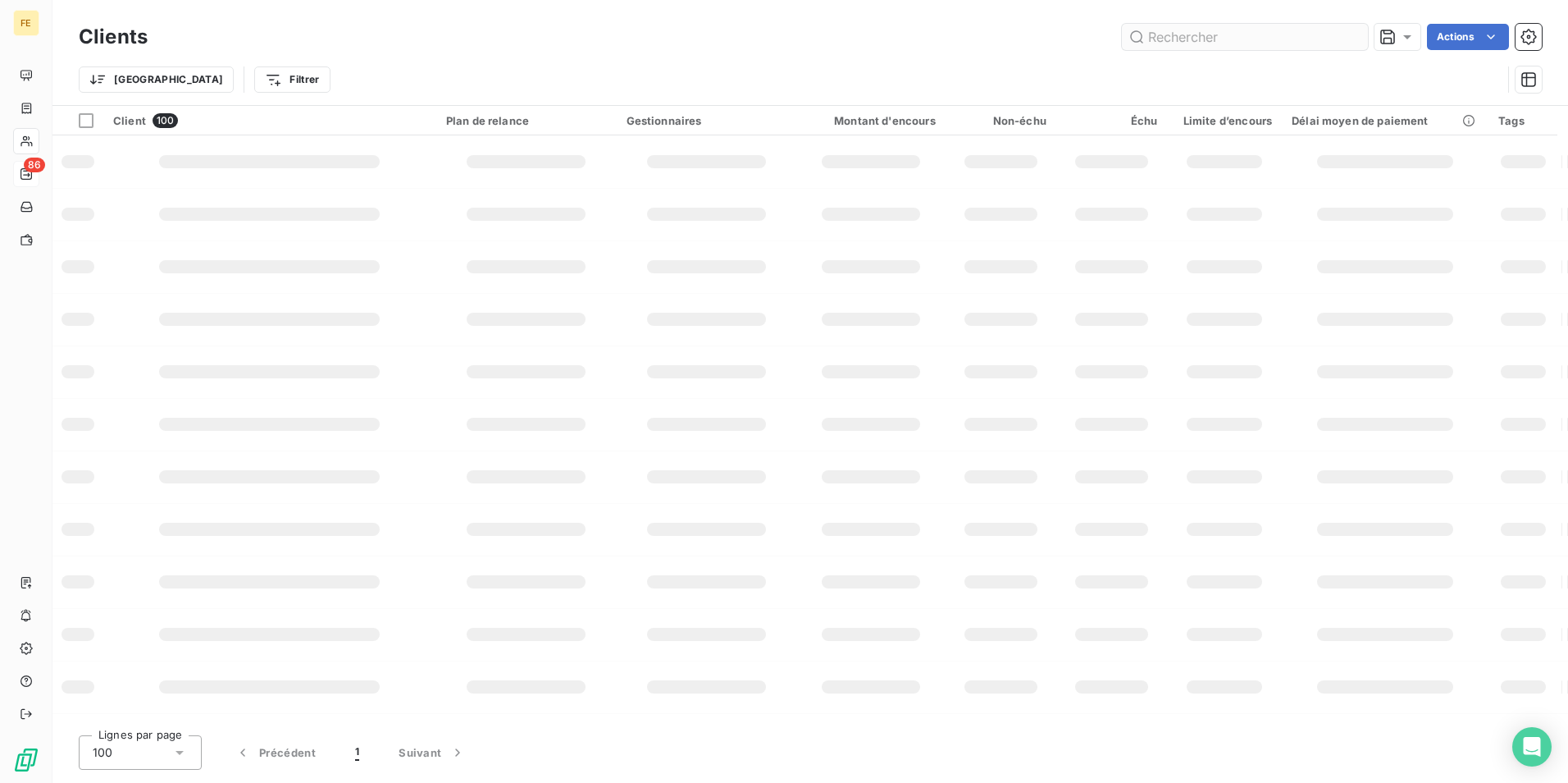
click at [1132, 29] on input "text" at bounding box center [1244, 37] width 246 height 26
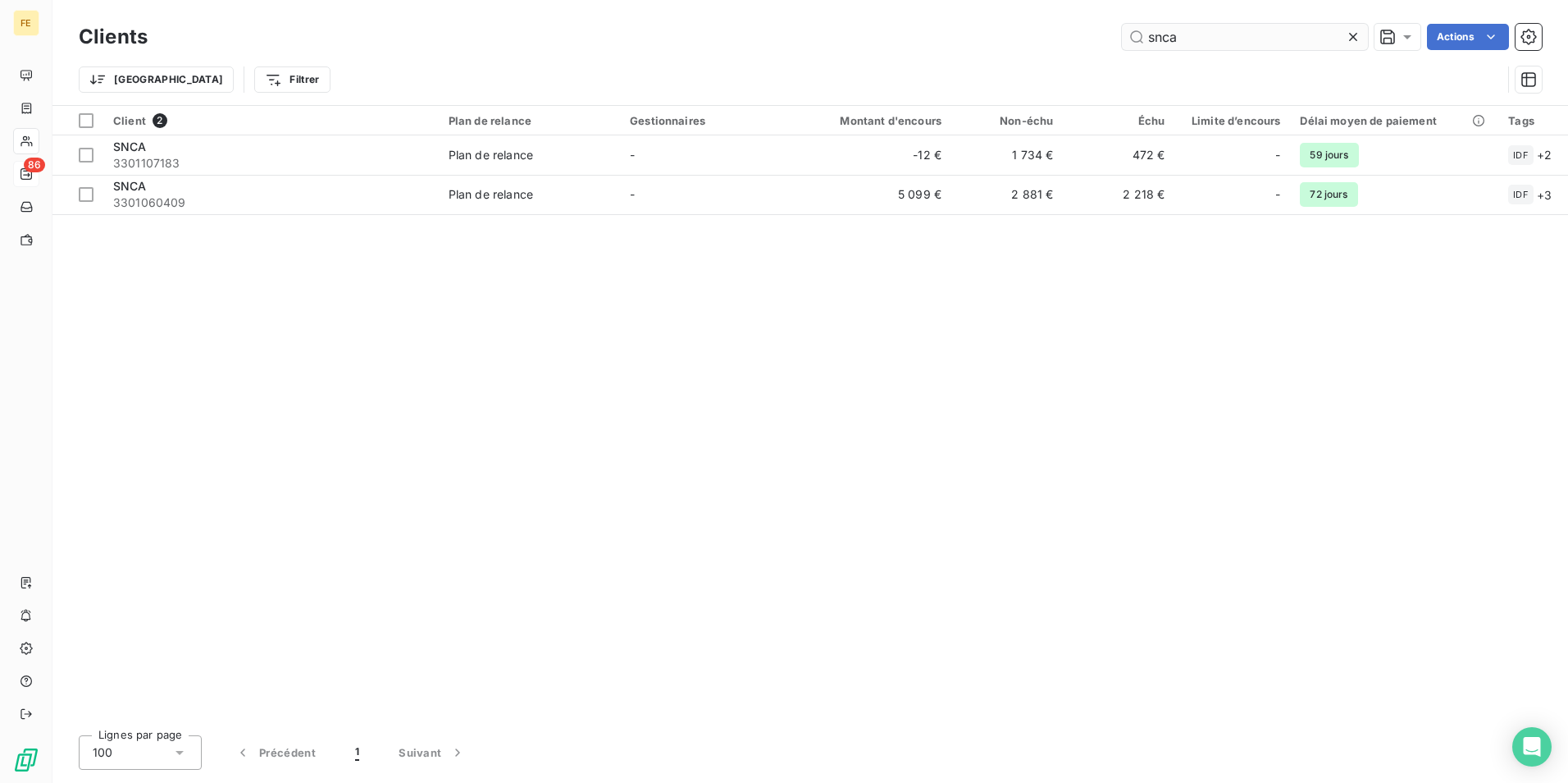
type input "snca"
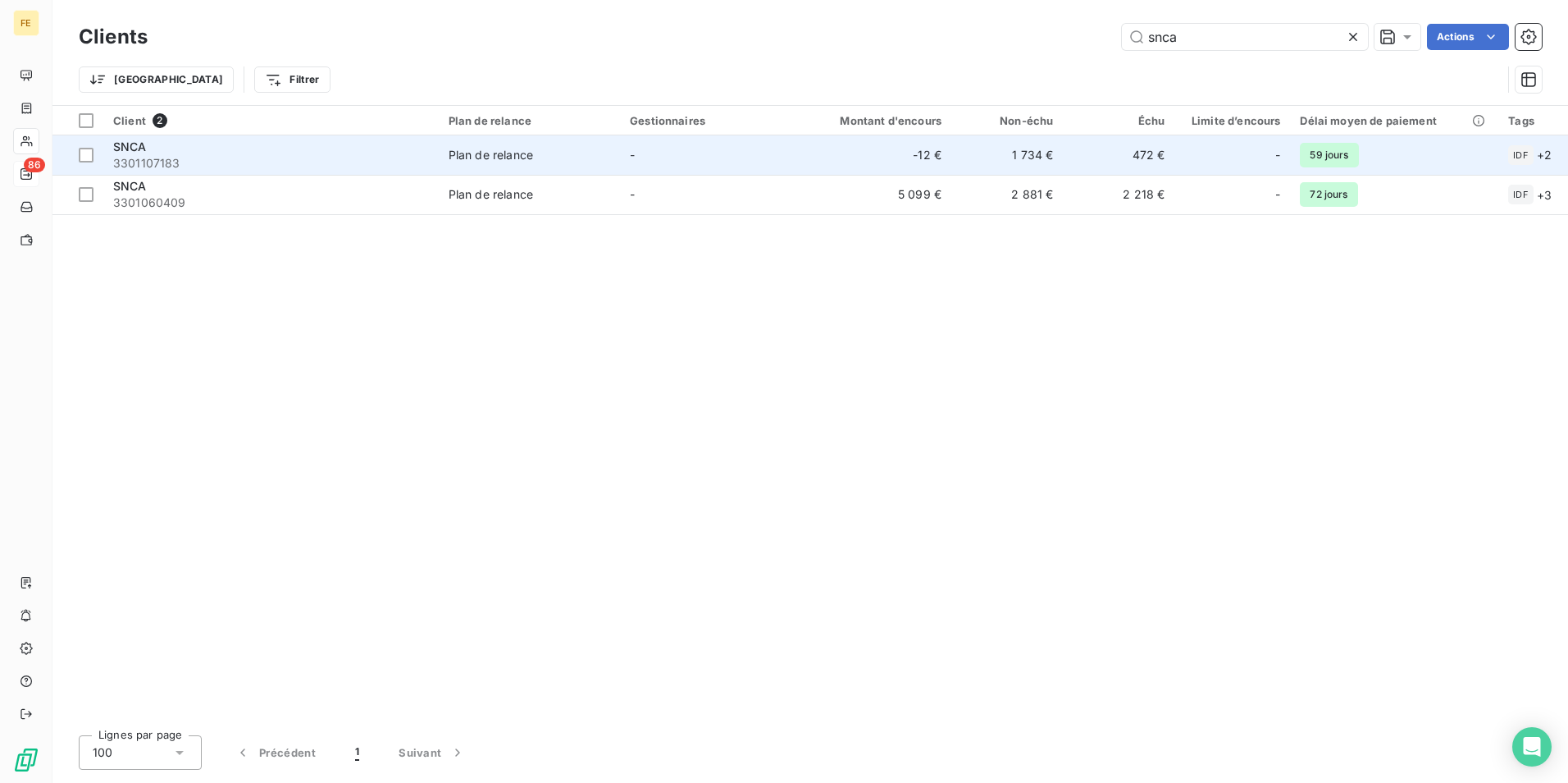
click at [234, 156] on span "3301107183" at bounding box center [271, 163] width 316 height 17
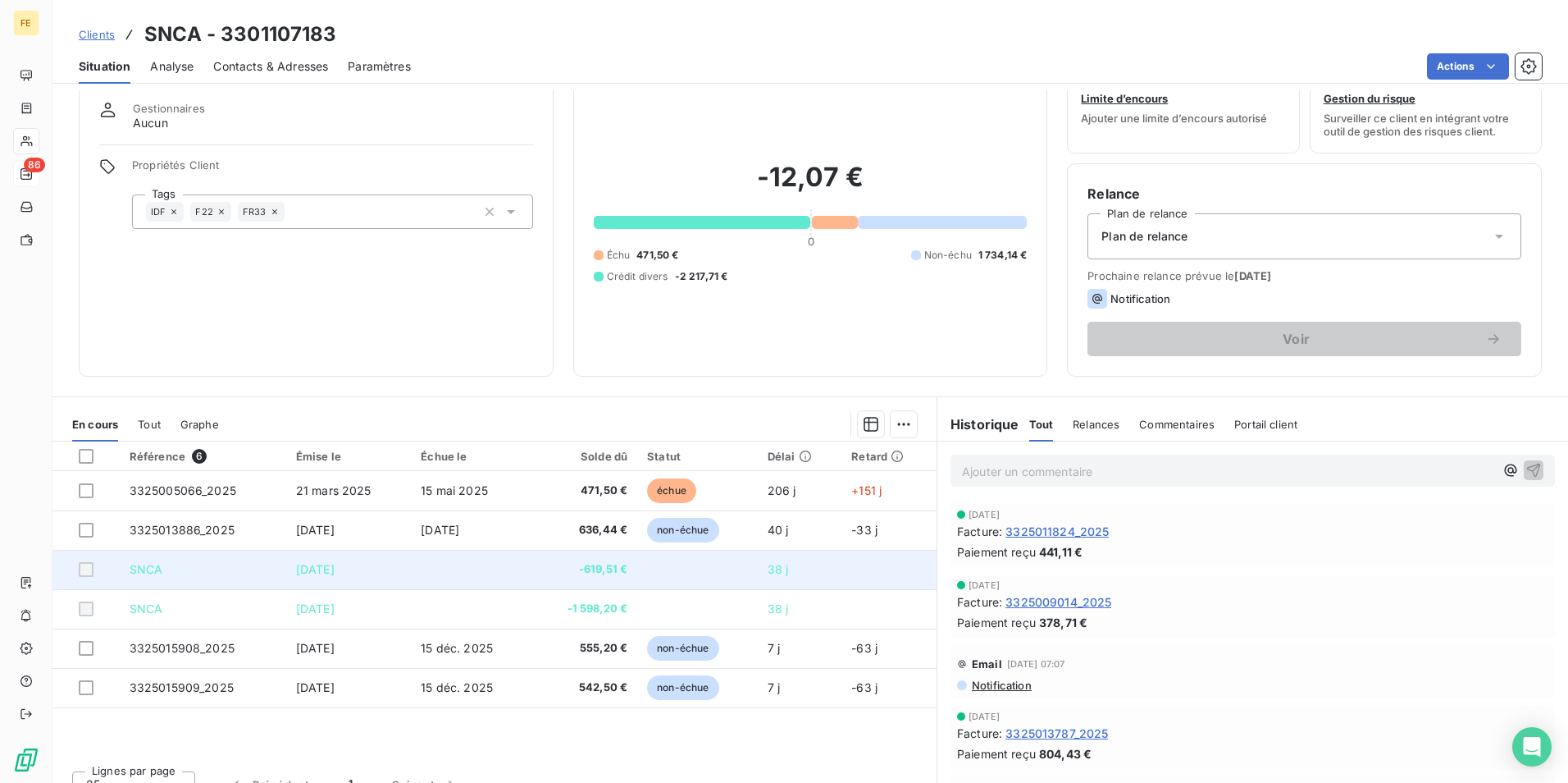
scroll to position [75, 0]
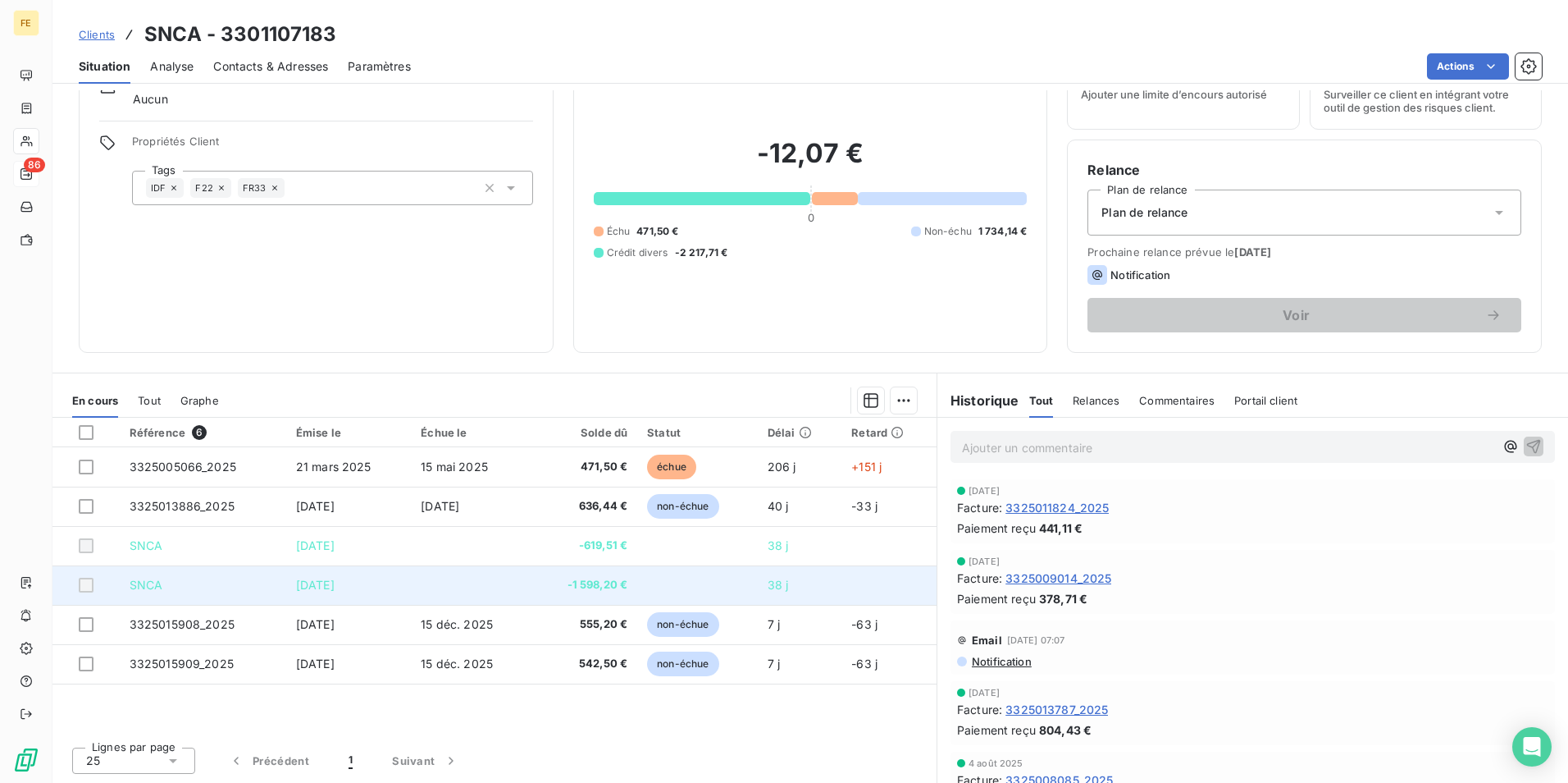
click at [223, 593] on td "SNCA" at bounding box center [203, 585] width 166 height 40
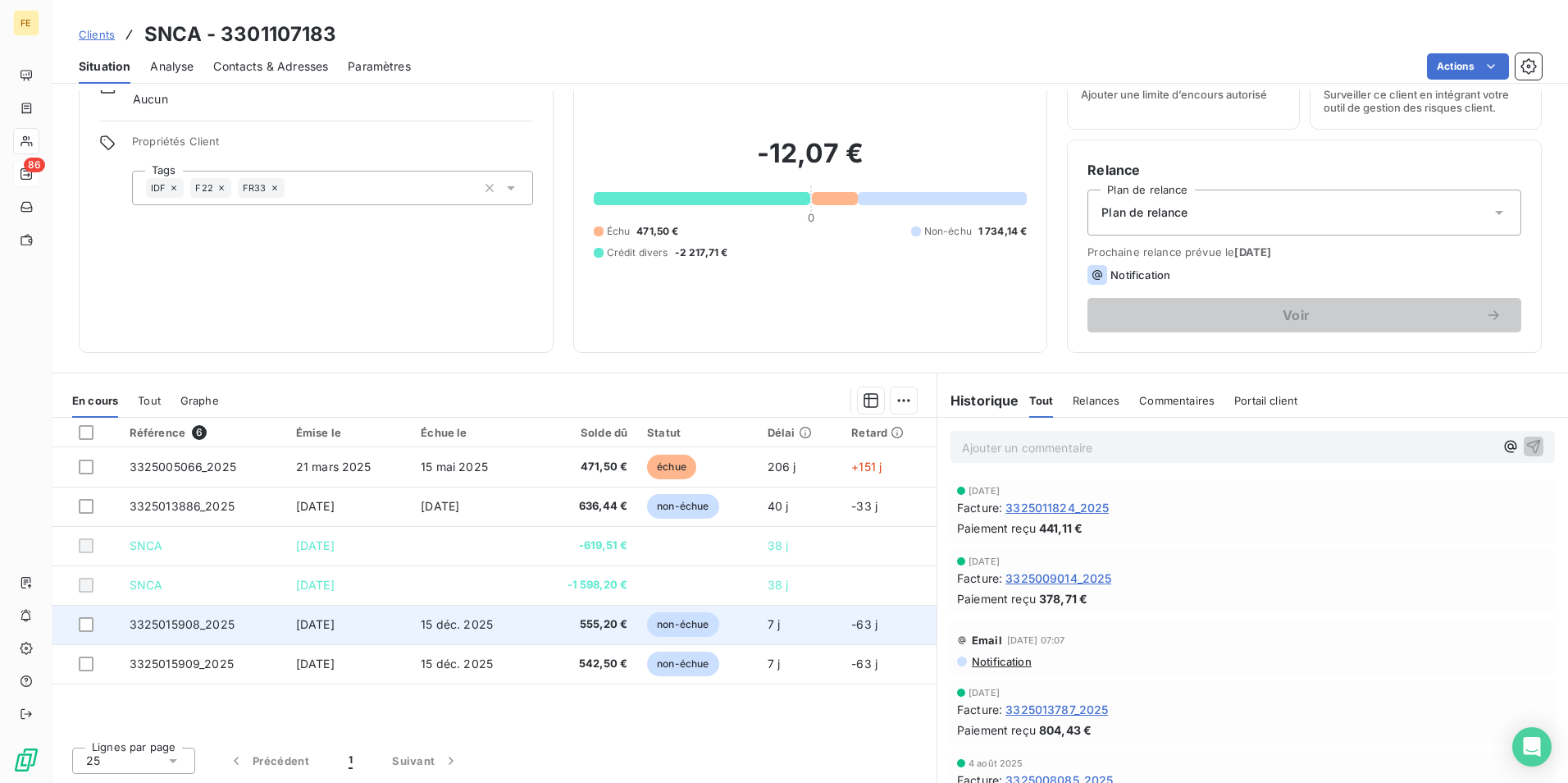
click at [242, 622] on td "3325015908_2025" at bounding box center [203, 625] width 166 height 40
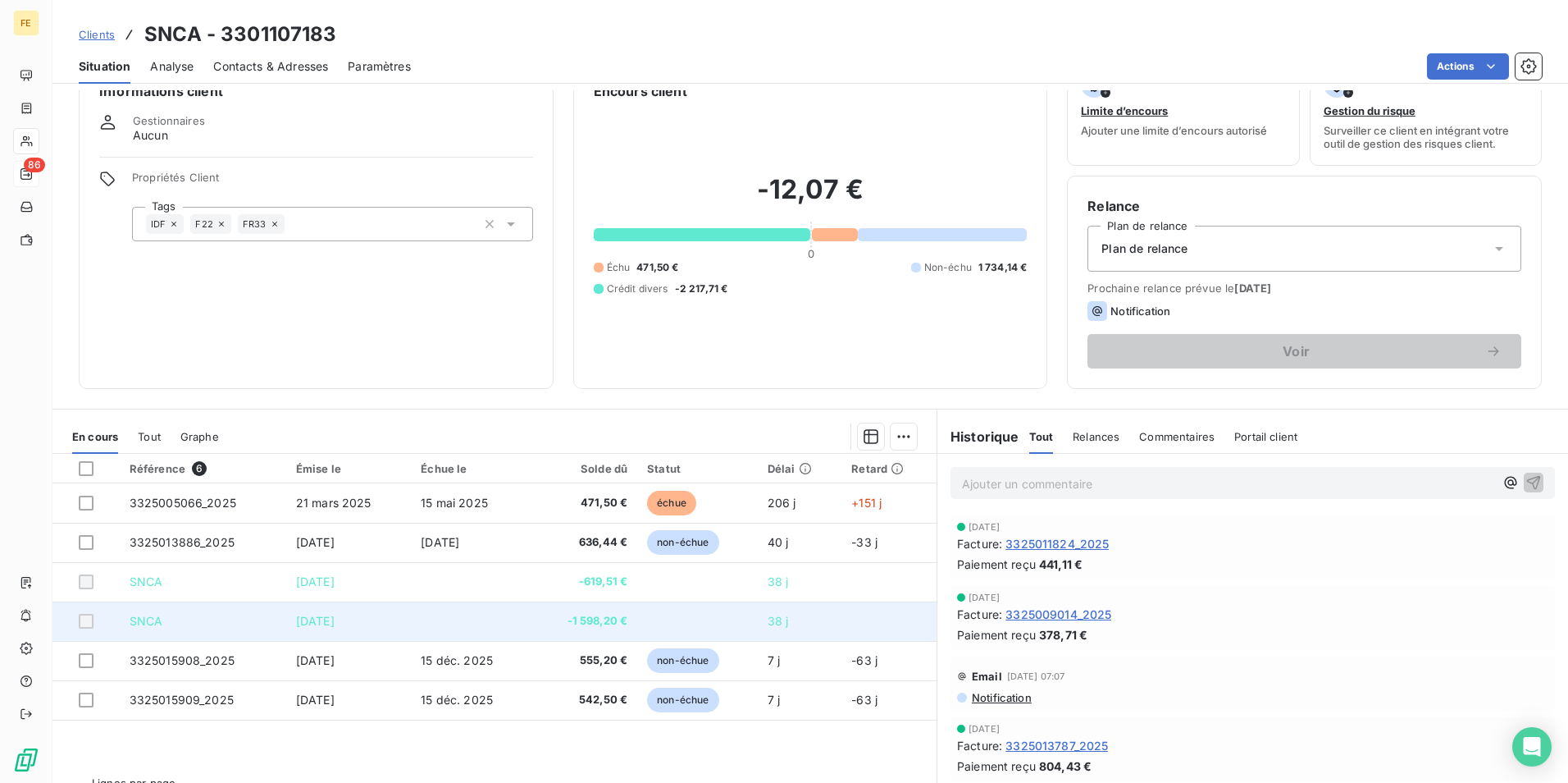
scroll to position [75, 0]
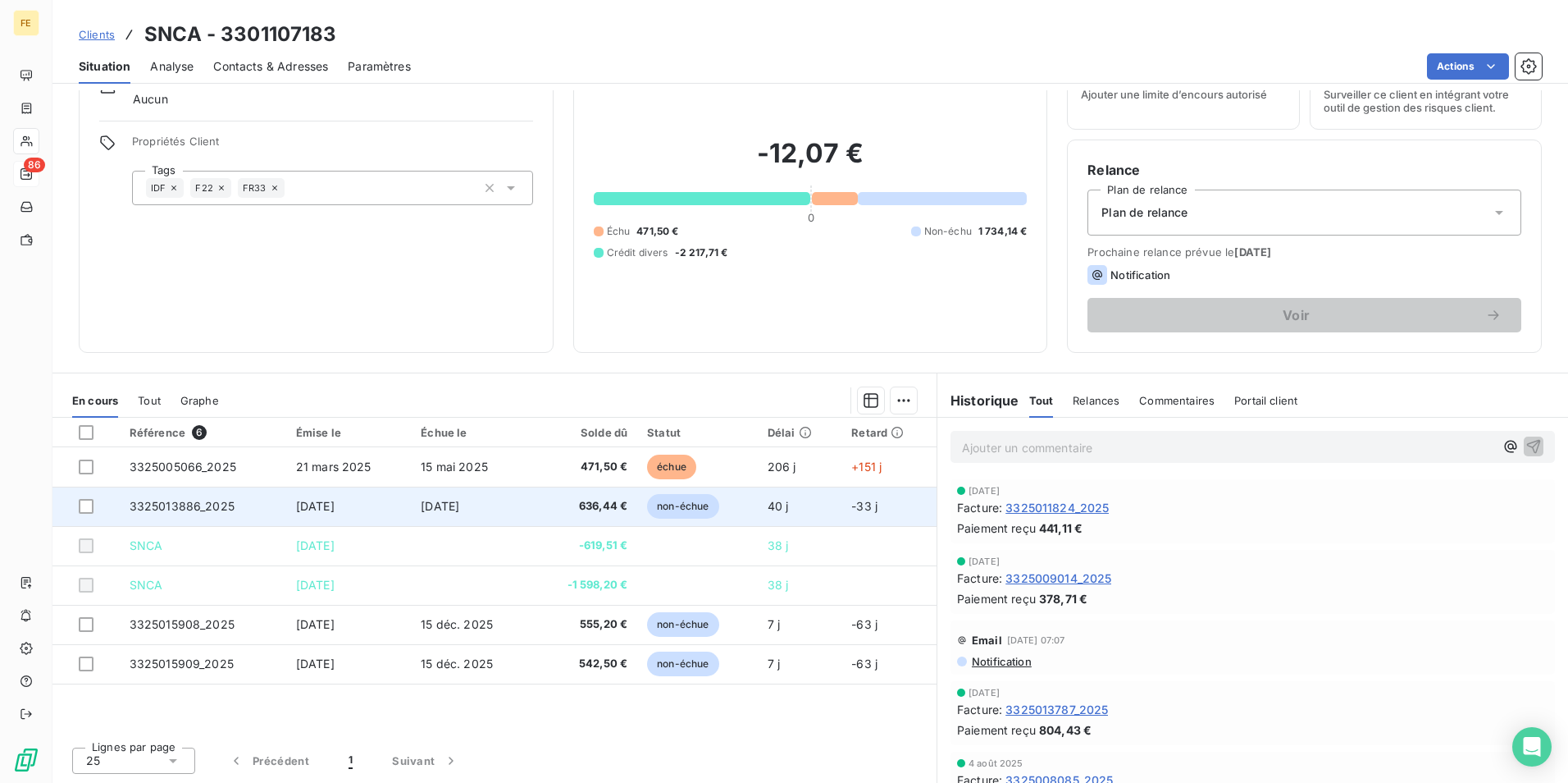
click at [247, 517] on td "3325013886_2025" at bounding box center [203, 507] width 166 height 40
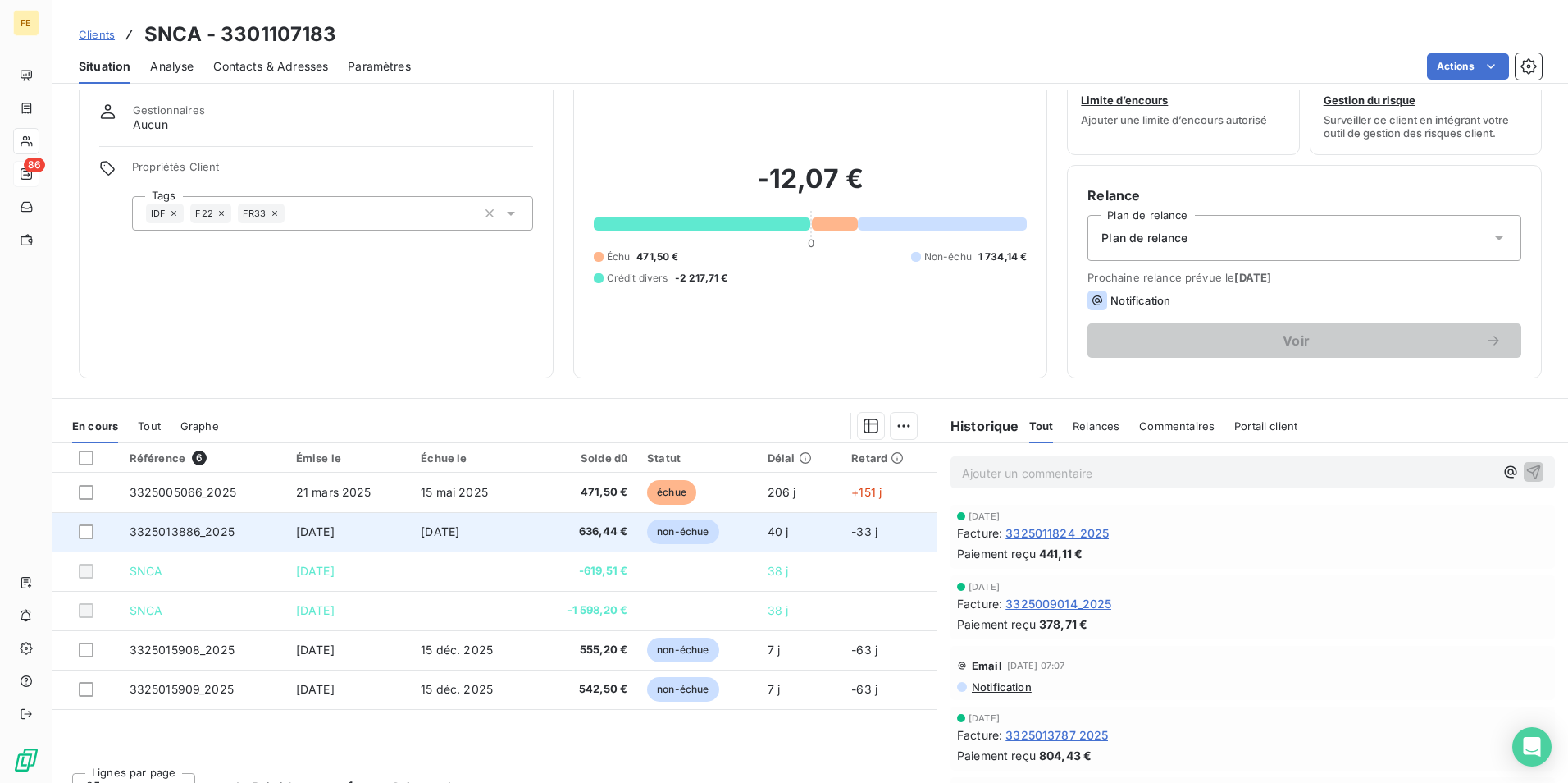
scroll to position [75, 0]
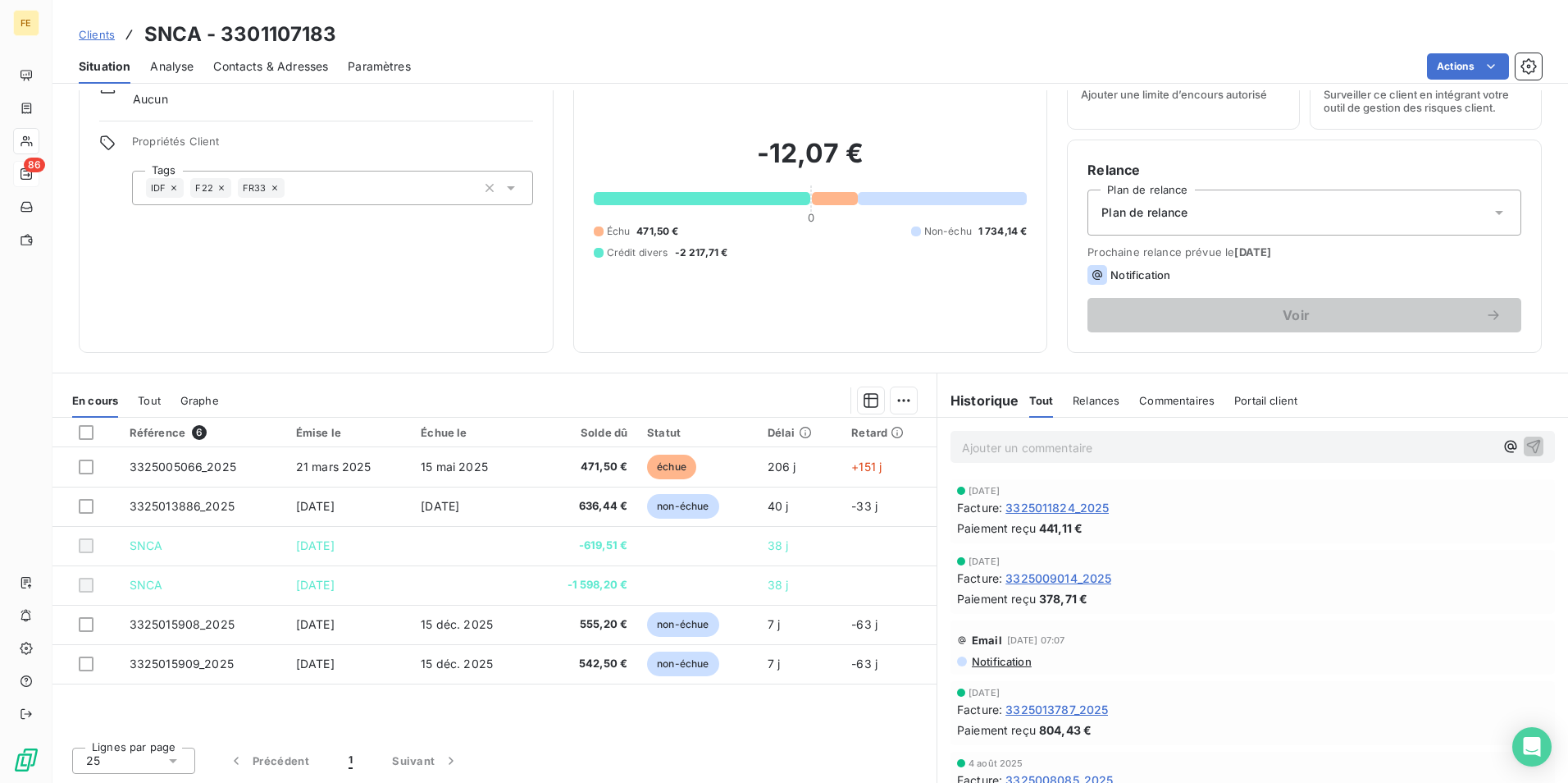
click at [142, 389] on div "Tout" at bounding box center [150, 401] width 23 height 35
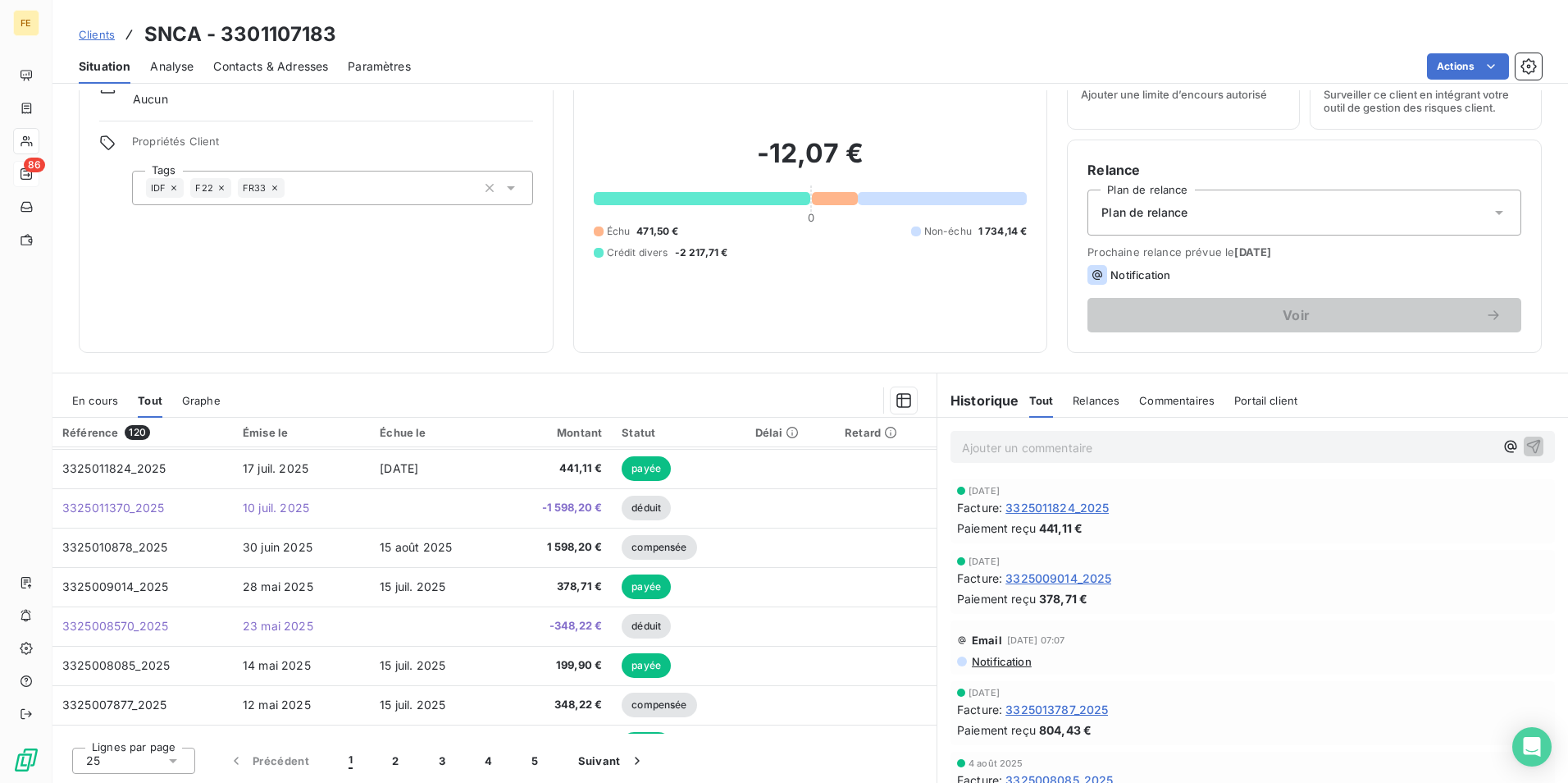
scroll to position [207, 0]
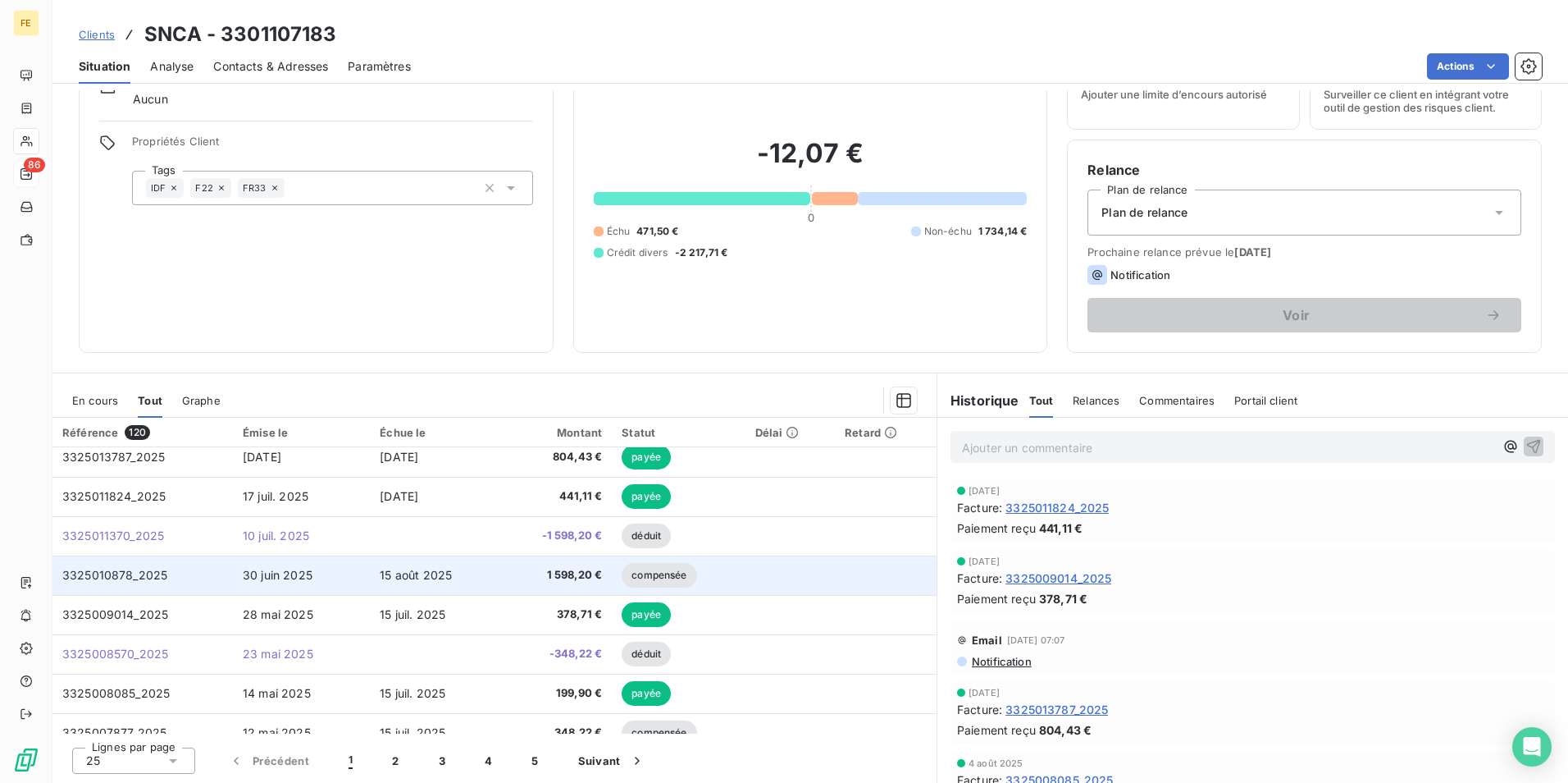
click at [359, 581] on td "30 juin 2025" at bounding box center [302, 575] width 137 height 40
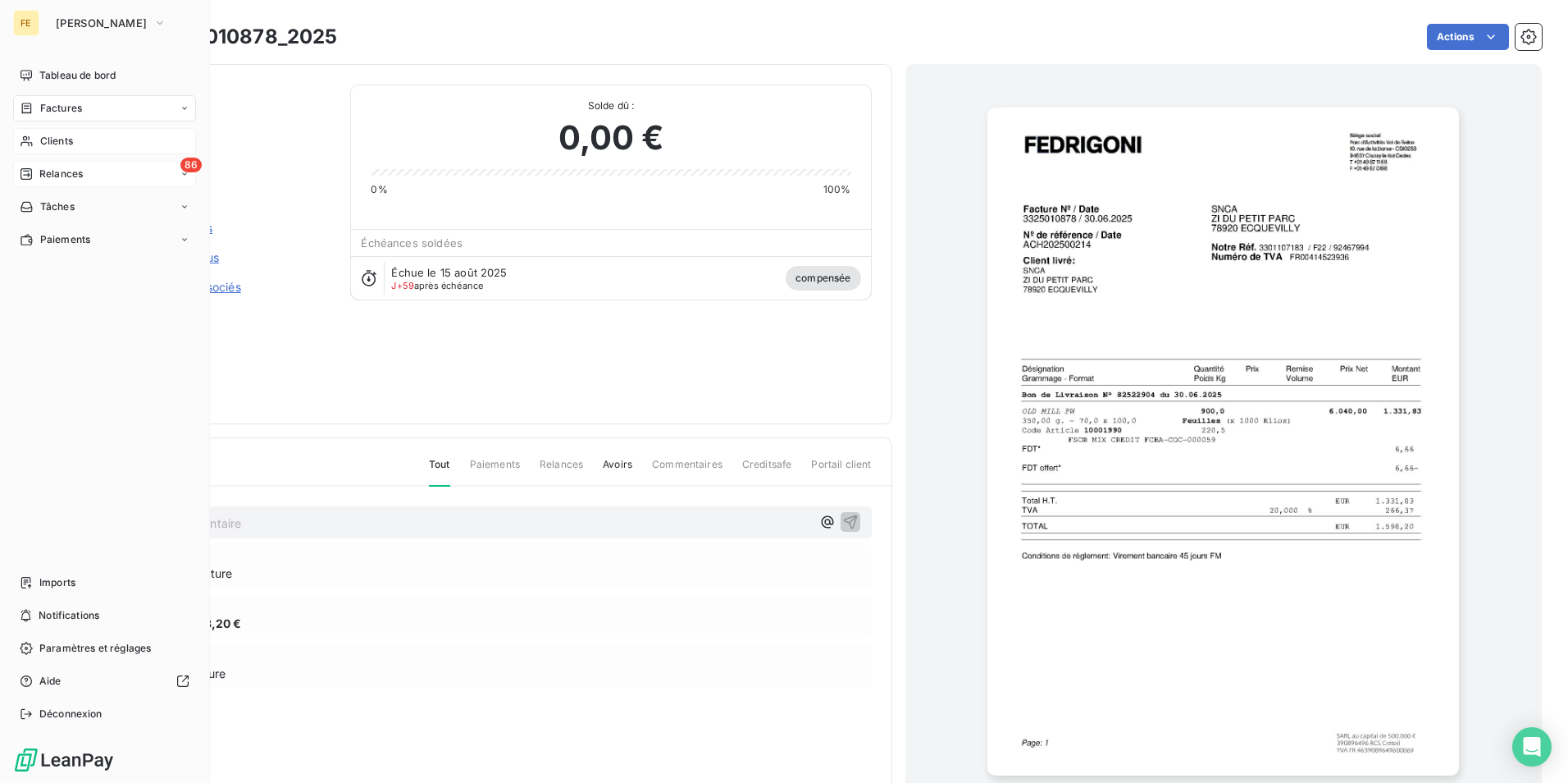
click at [101, 0] on html "FE Fedrigoni Tableau de bord Factures Clients 86 Relances Tâches Paiements Impo…" at bounding box center [784, 392] width 1568 height 783
